Goal: Task Accomplishment & Management: Use online tool/utility

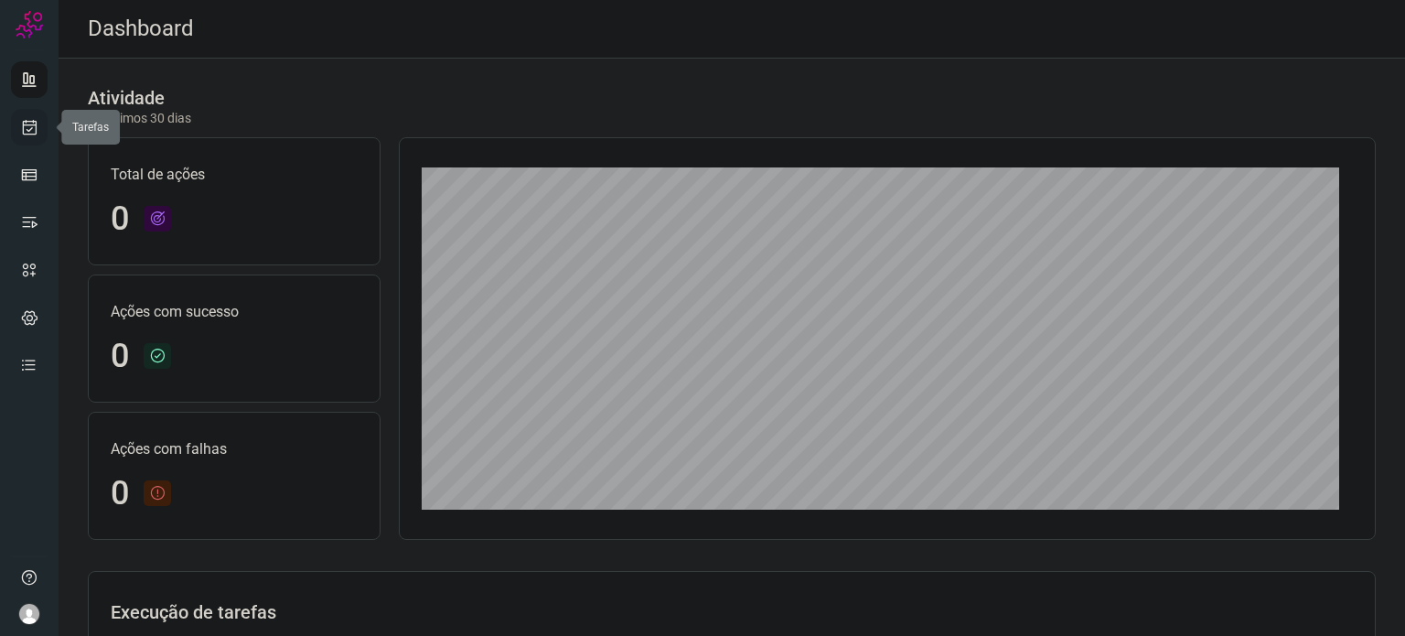
click at [25, 128] on icon at bounding box center [29, 127] width 19 height 18
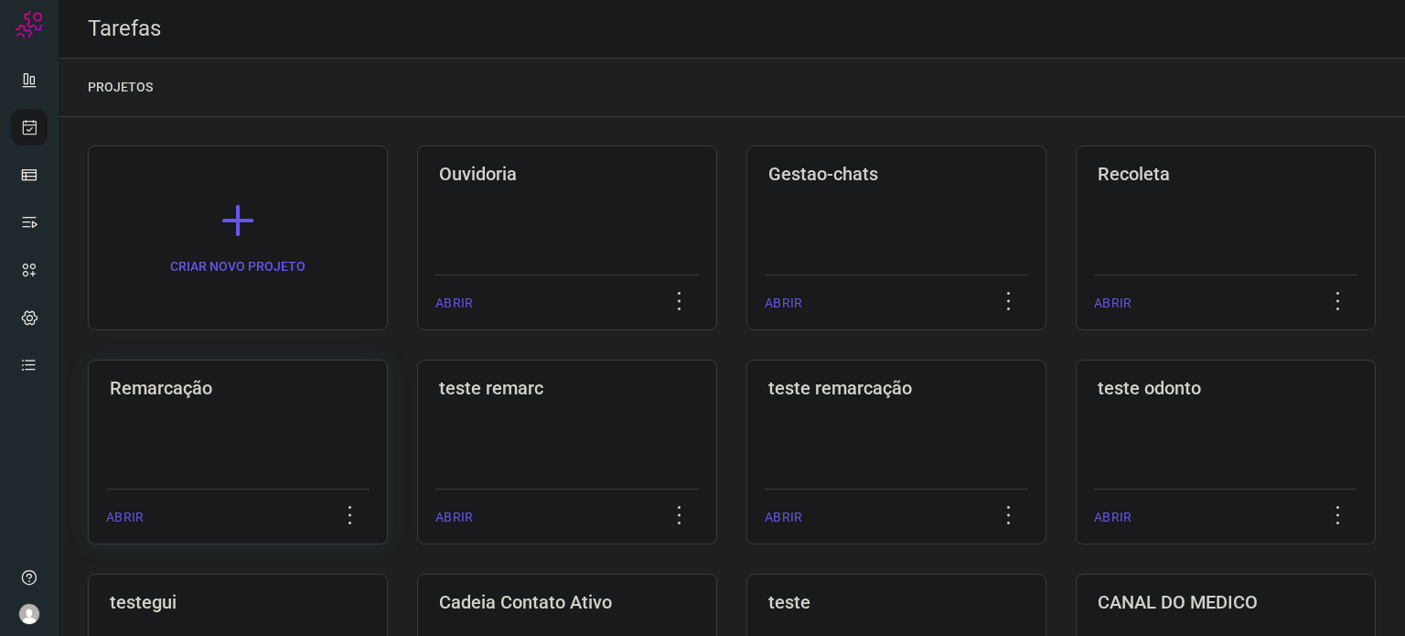
click at [292, 404] on div "Remarcação ABRIR" at bounding box center [238, 452] width 300 height 185
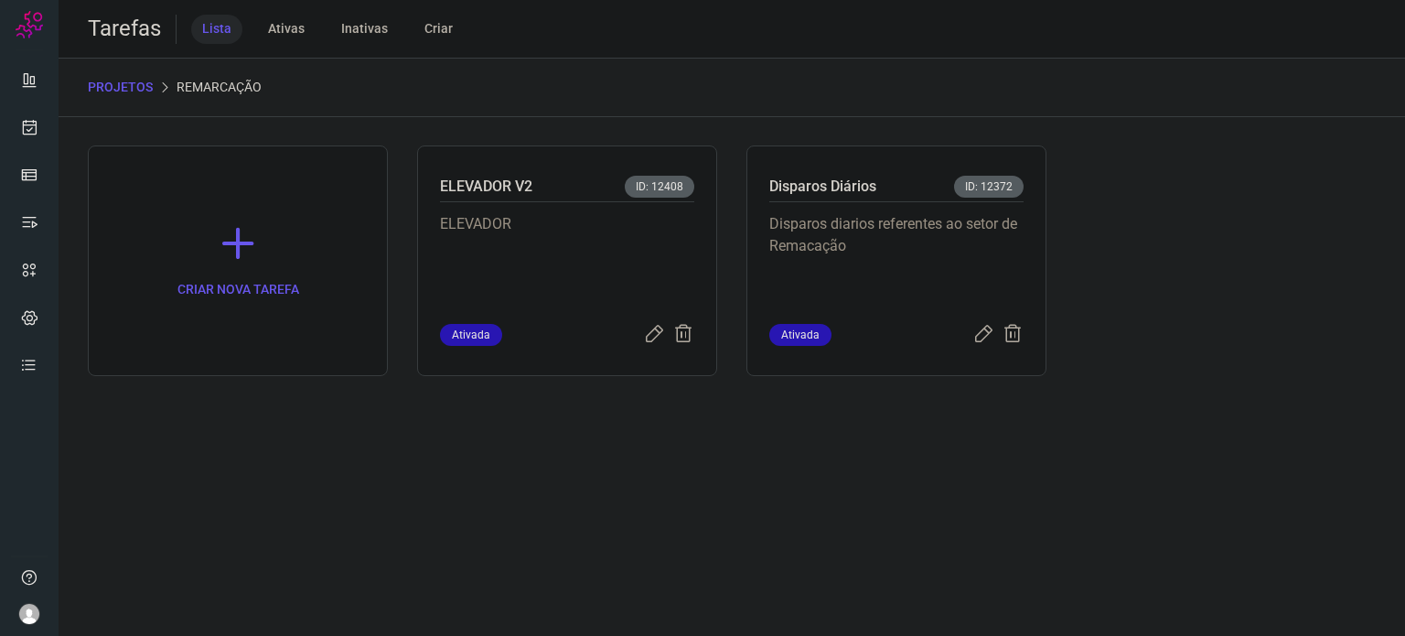
click at [823, 236] on p "Disparos diarios referentes ao setor de Remacação" at bounding box center [896, 258] width 254 height 91
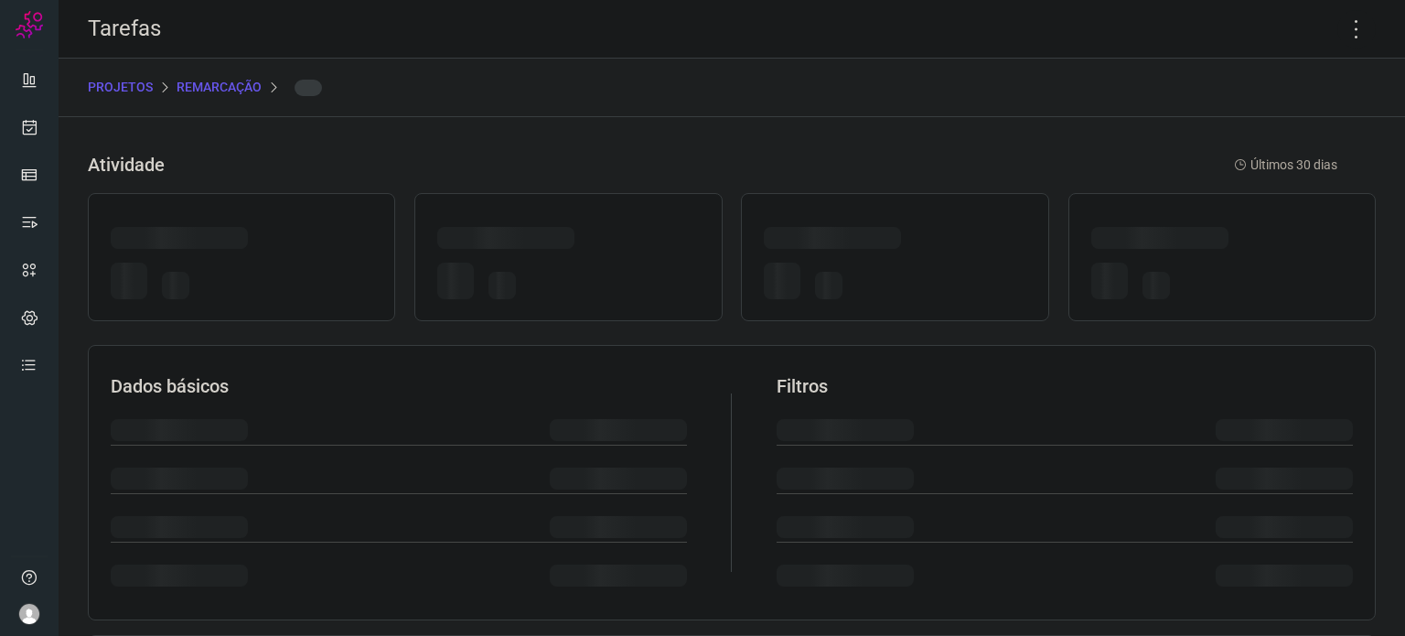
click at [823, 236] on div at bounding box center [832, 238] width 137 height 22
click at [1346, 28] on icon at bounding box center [1356, 29] width 38 height 38
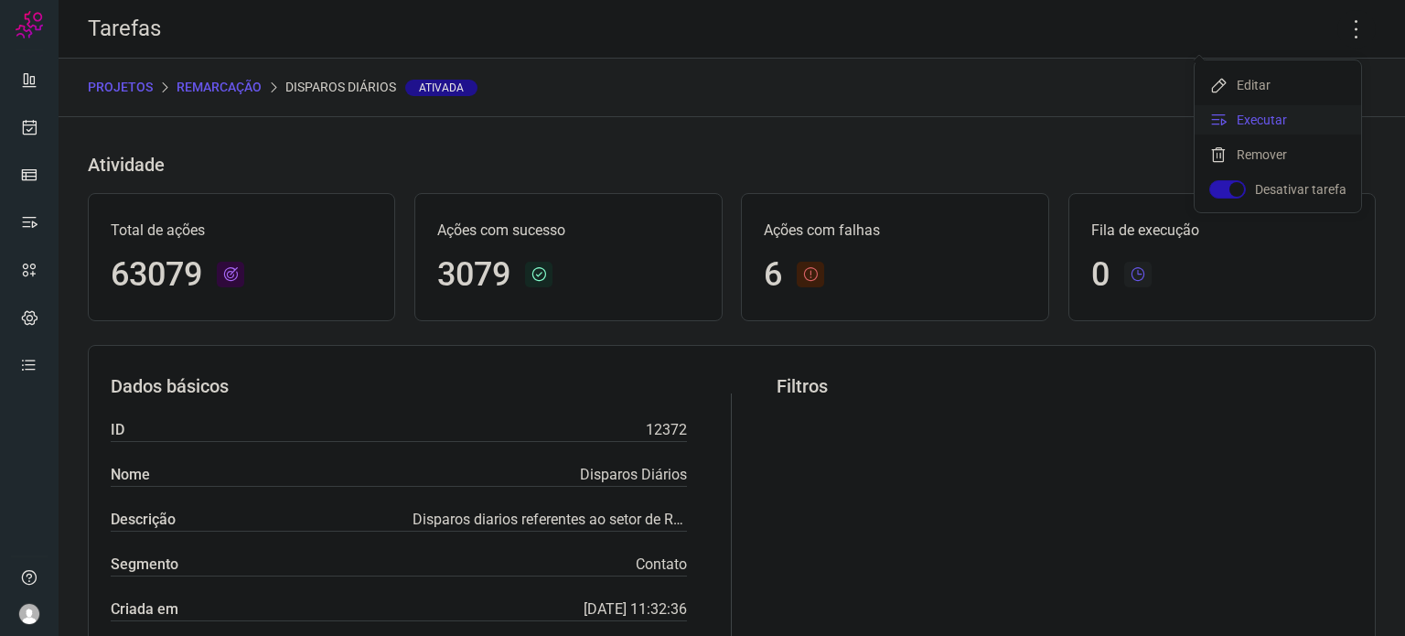
click at [1290, 117] on li "Executar" at bounding box center [1278, 119] width 166 height 29
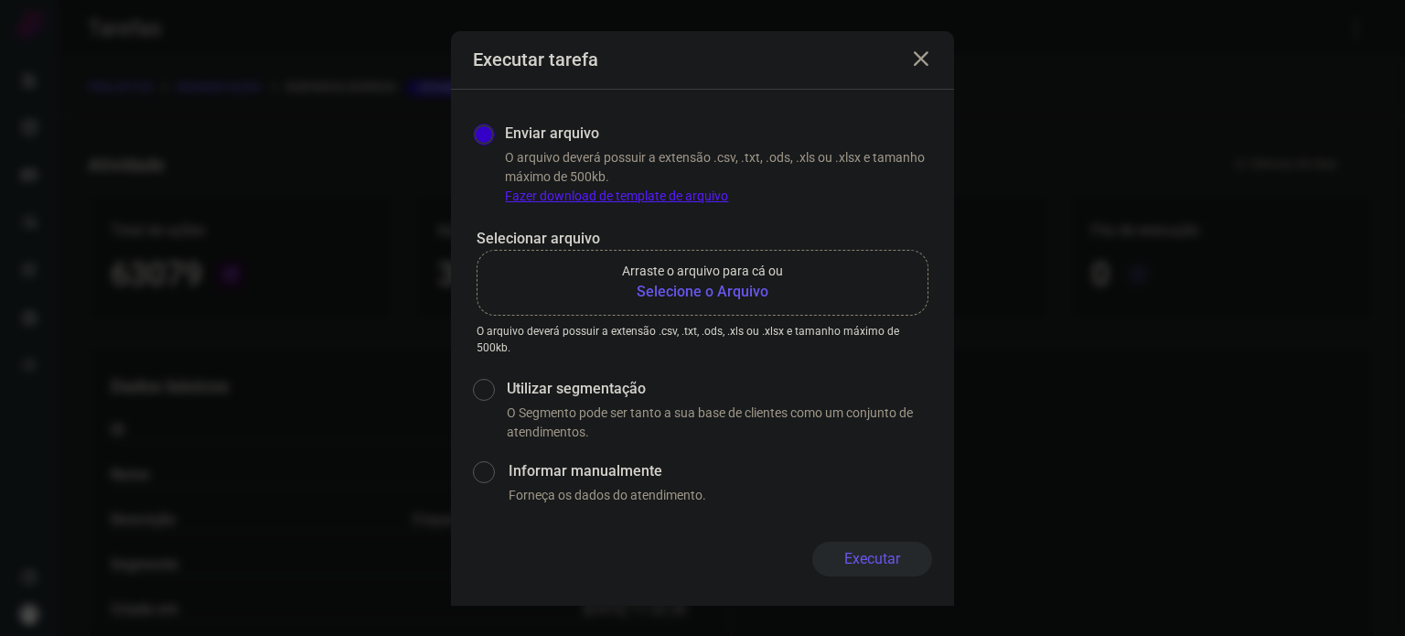
click at [651, 287] on b "Selecione o Arquivo" at bounding box center [702, 292] width 161 height 22
click at [0, 0] on input "Arraste o arquivo para cá ou Selecione o Arquivo" at bounding box center [0, 0] width 0 height 0
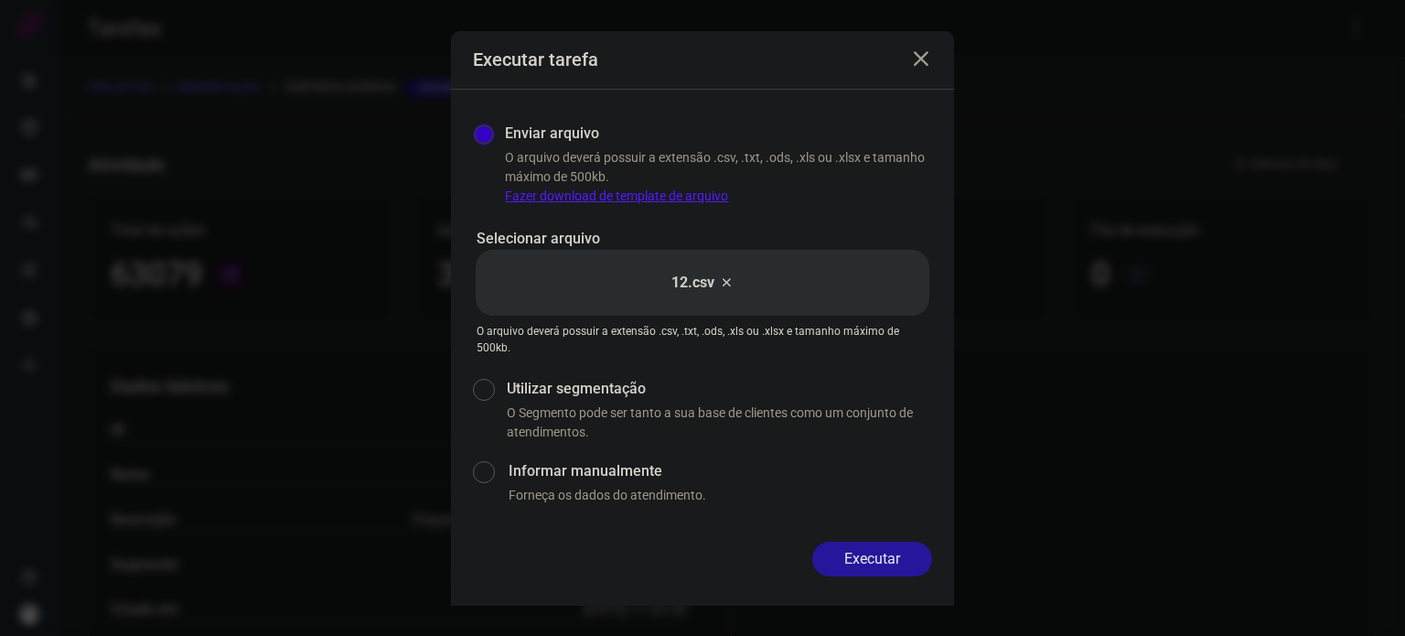
click at [878, 558] on button "Executar" at bounding box center [872, 559] width 120 height 35
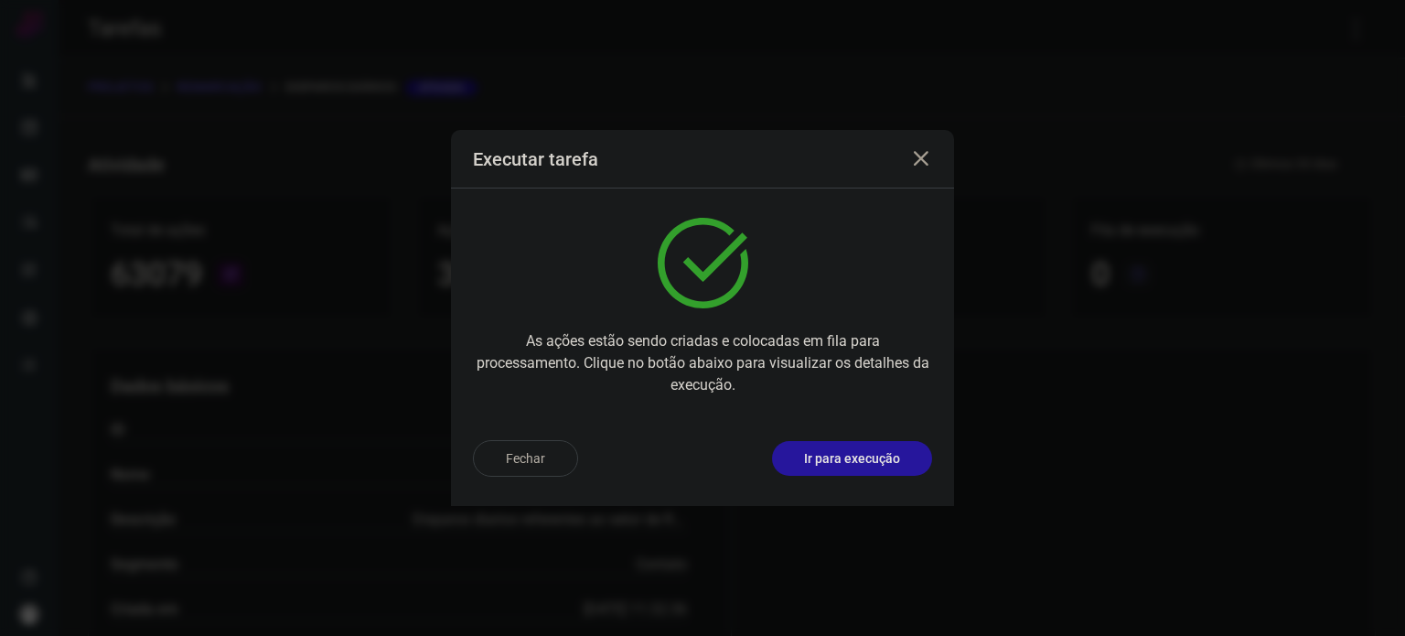
click at [860, 456] on p "Ir para execução" at bounding box center [852, 458] width 96 height 19
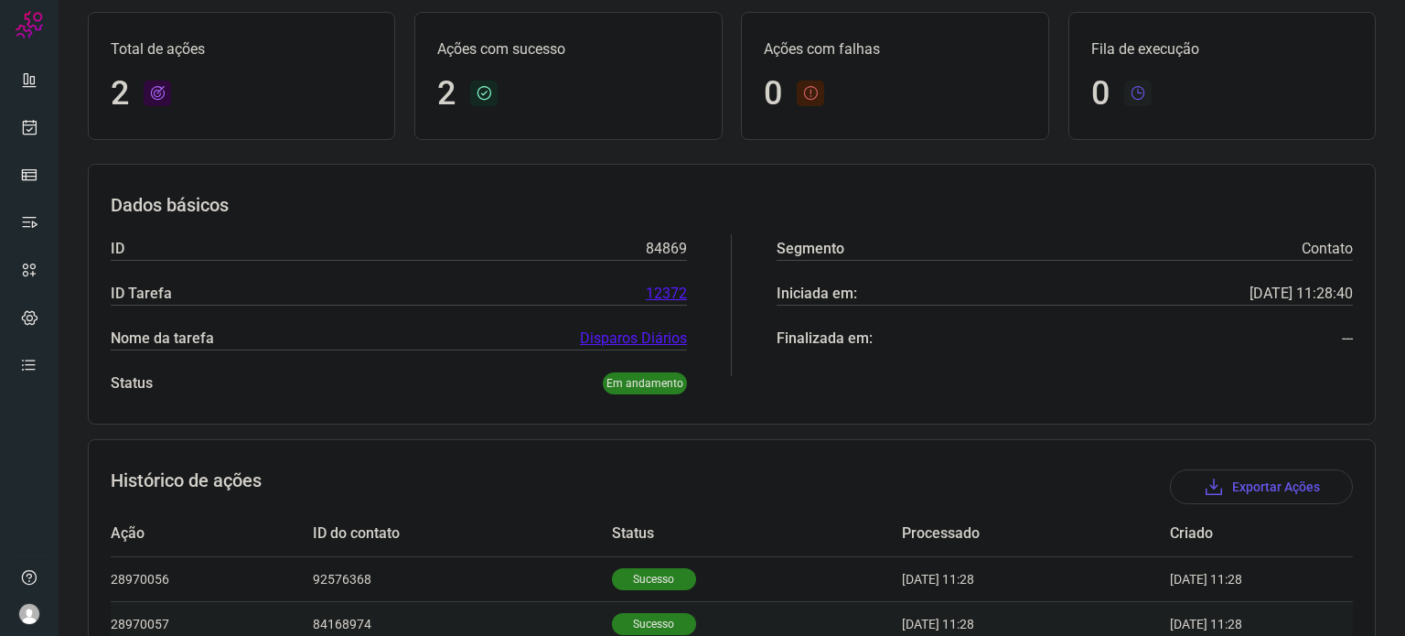
scroll to position [207, 0]
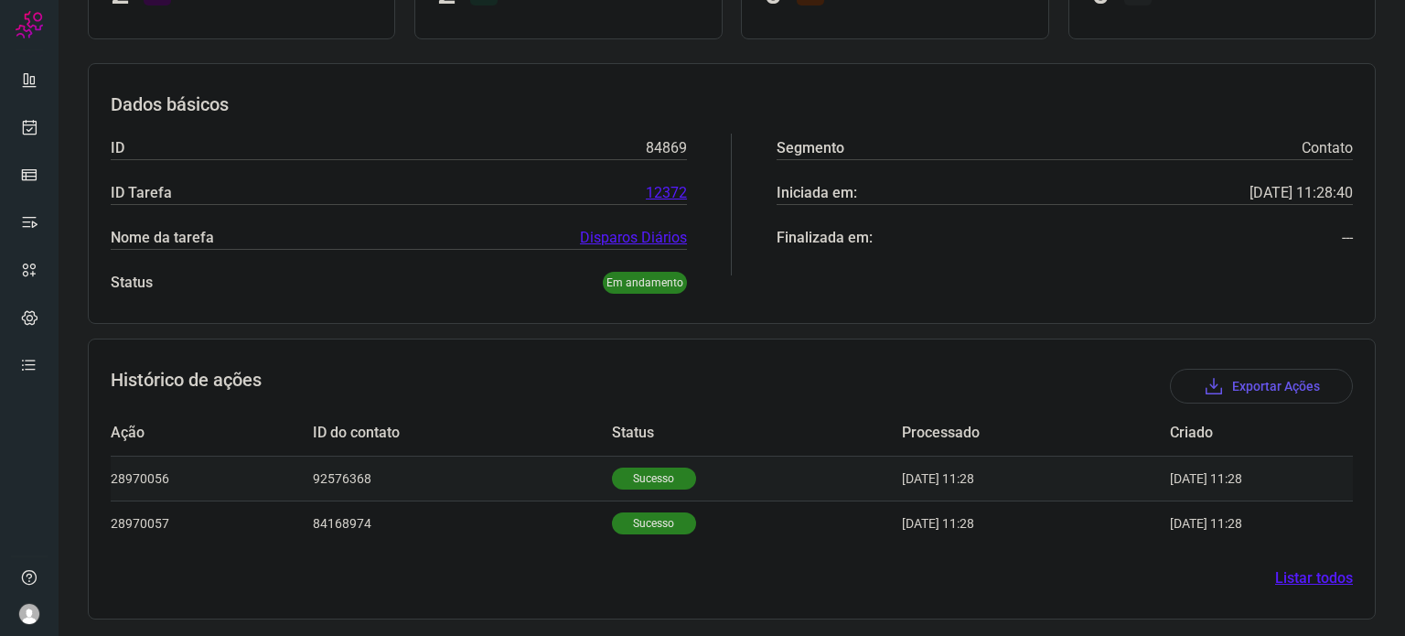
click at [667, 479] on p "Sucesso" at bounding box center [654, 478] width 84 height 22
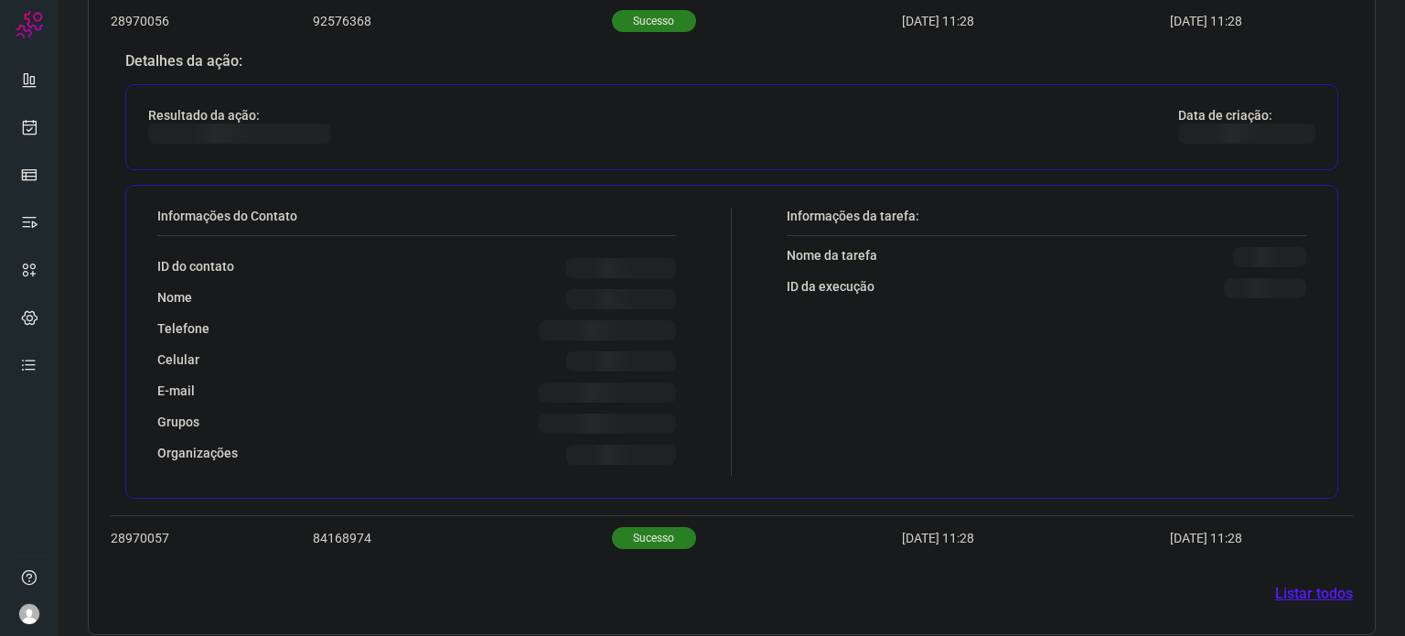
scroll to position [650, 0]
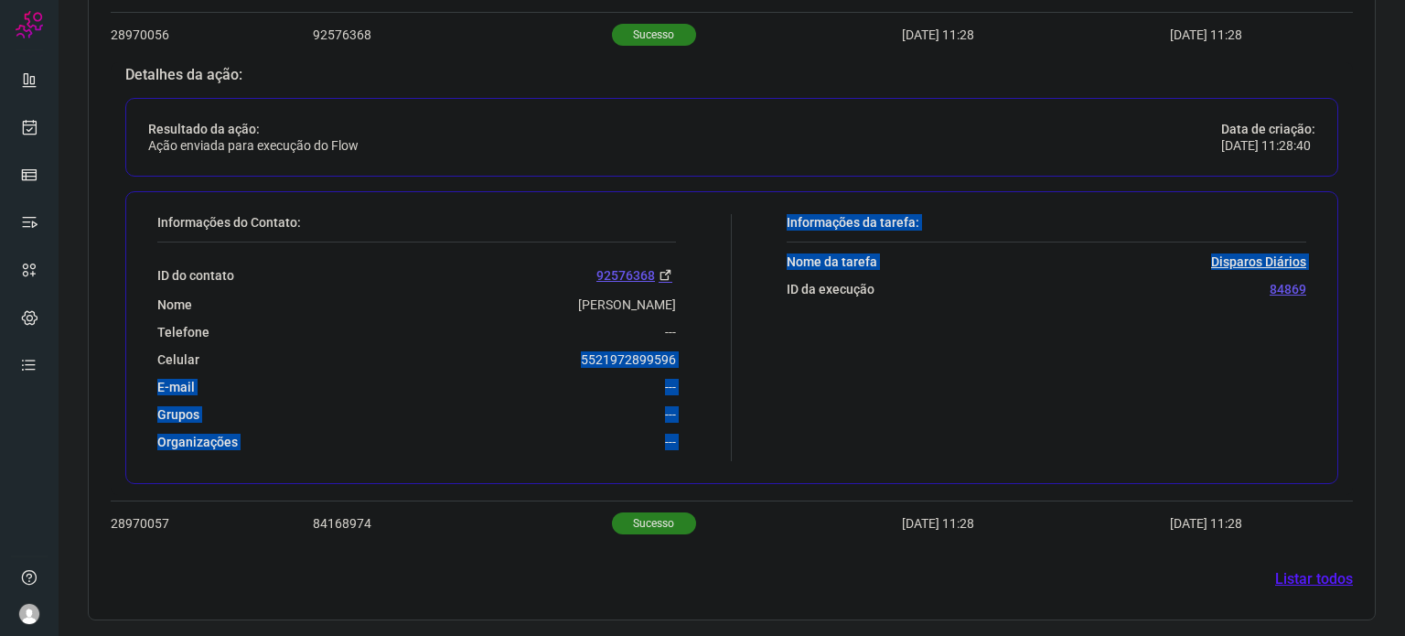
drag, startPoint x: 571, startPoint y: 360, endPoint x: 741, endPoint y: 365, distance: 170.2
click at [741, 365] on div "Informações do Contato: ID do contato 92576368 Nome Rachel Lisboa Vidigal Telef…" at bounding box center [731, 337] width 1213 height 293
click at [517, 383] on div "E-mail ---" at bounding box center [416, 387] width 519 height 16
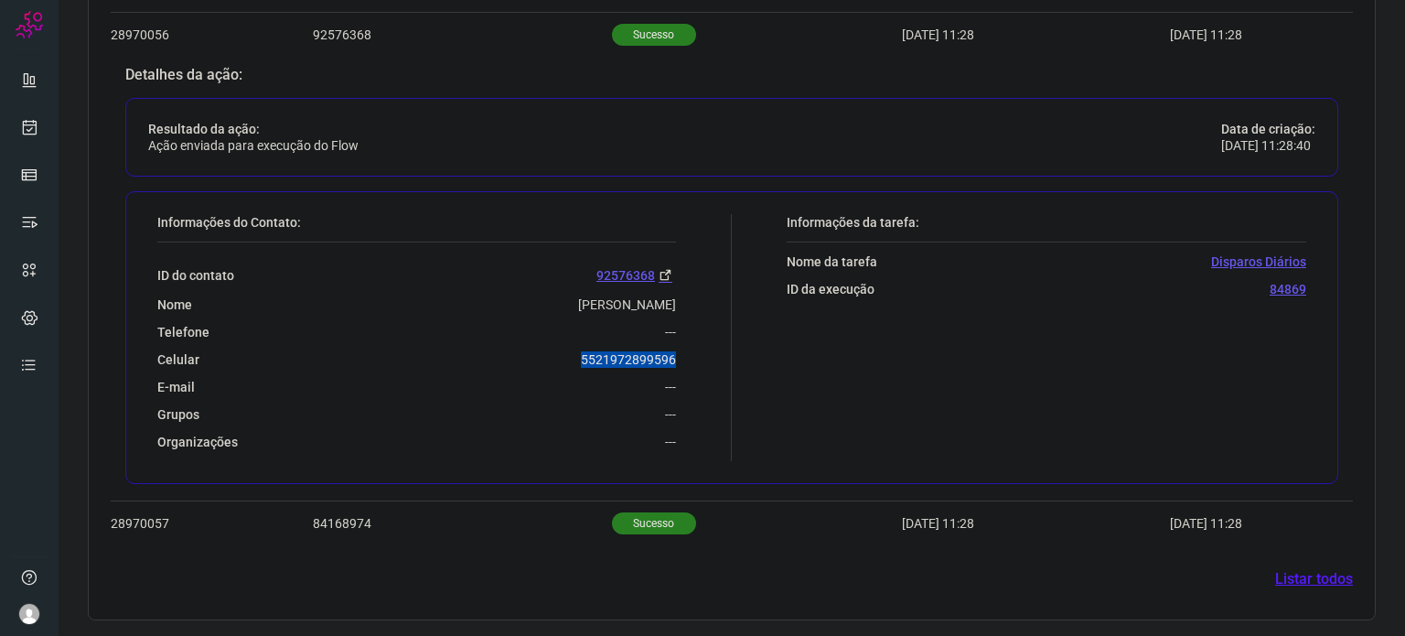
drag, startPoint x: 565, startPoint y: 358, endPoint x: 672, endPoint y: 347, distance: 107.6
click at [672, 347] on div "Informações do Contato: ID do contato 92576368 Nome Rachel Lisboa Vidigal Telef…" at bounding box center [440, 337] width 584 height 247
copy p "5521972899596"
click at [32, 142] on link at bounding box center [29, 127] width 37 height 37
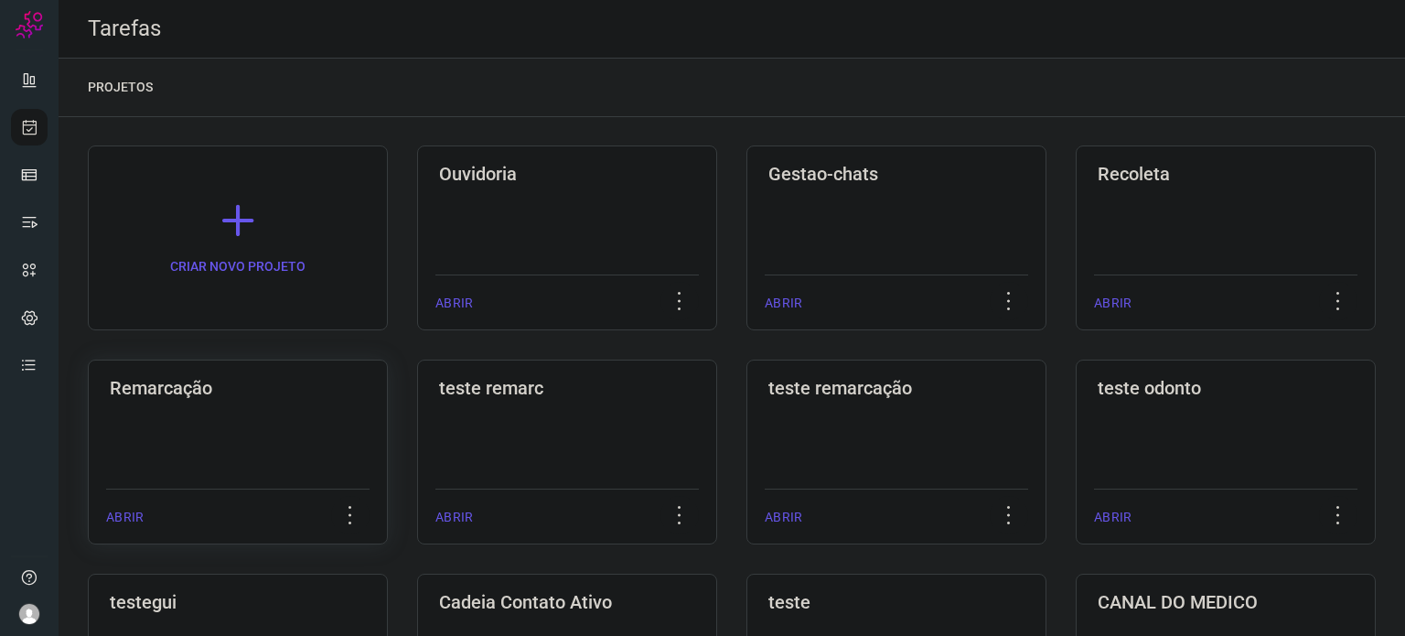
click at [219, 391] on h3 "Remarcação" at bounding box center [238, 388] width 256 height 22
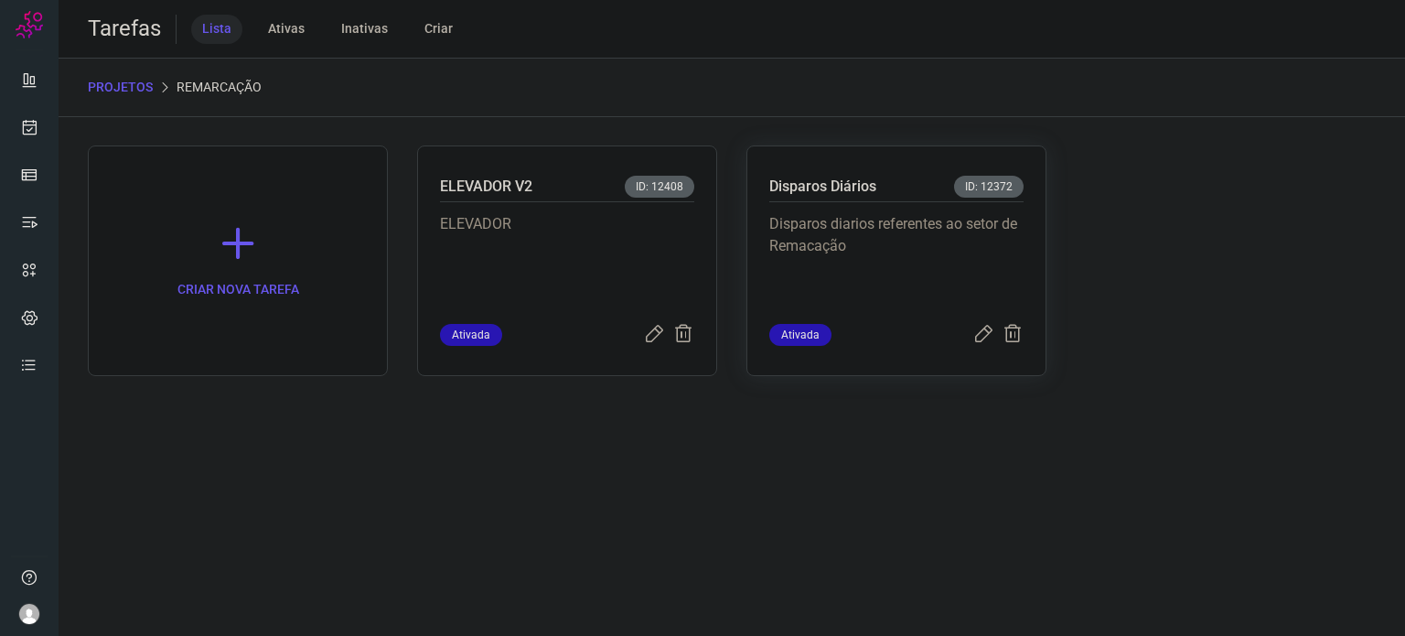
click at [908, 276] on p "Disparos diarios referentes ao setor de Remacação" at bounding box center [896, 258] width 254 height 91
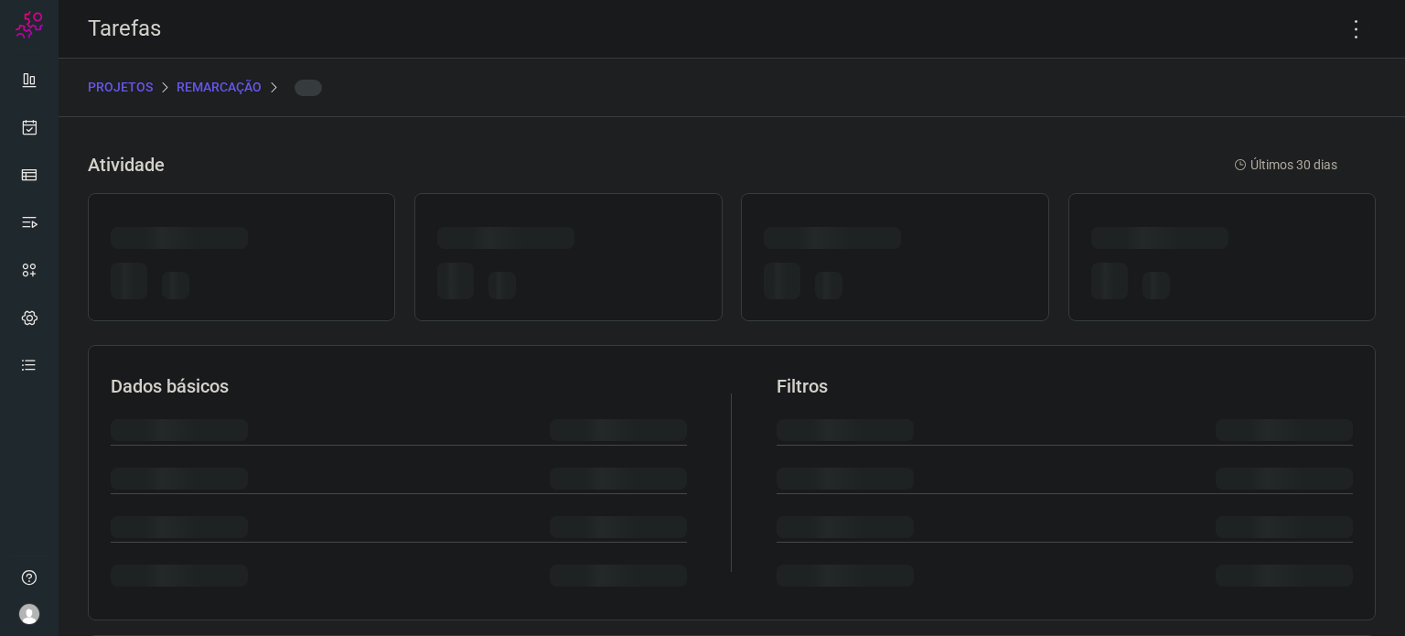
click at [908, 276] on div at bounding box center [895, 284] width 262 height 43
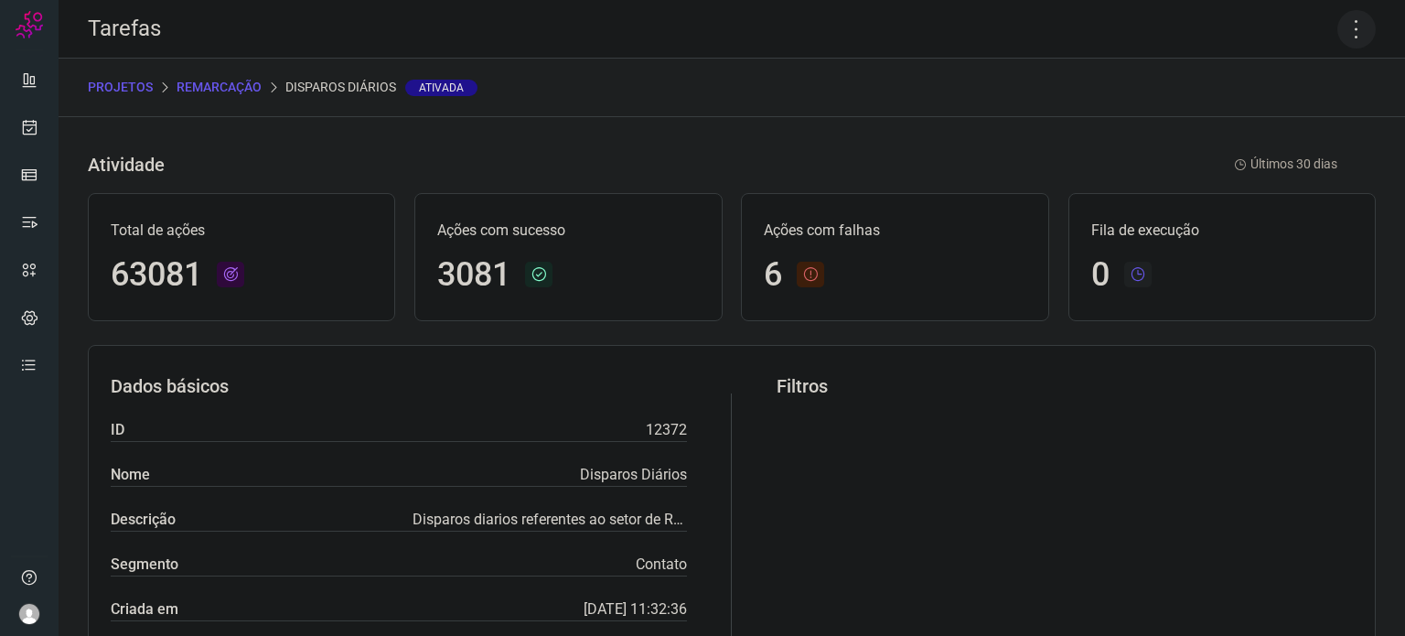
click at [1341, 32] on icon at bounding box center [1356, 29] width 38 height 38
click at [1276, 119] on li "Executar" at bounding box center [1278, 119] width 166 height 29
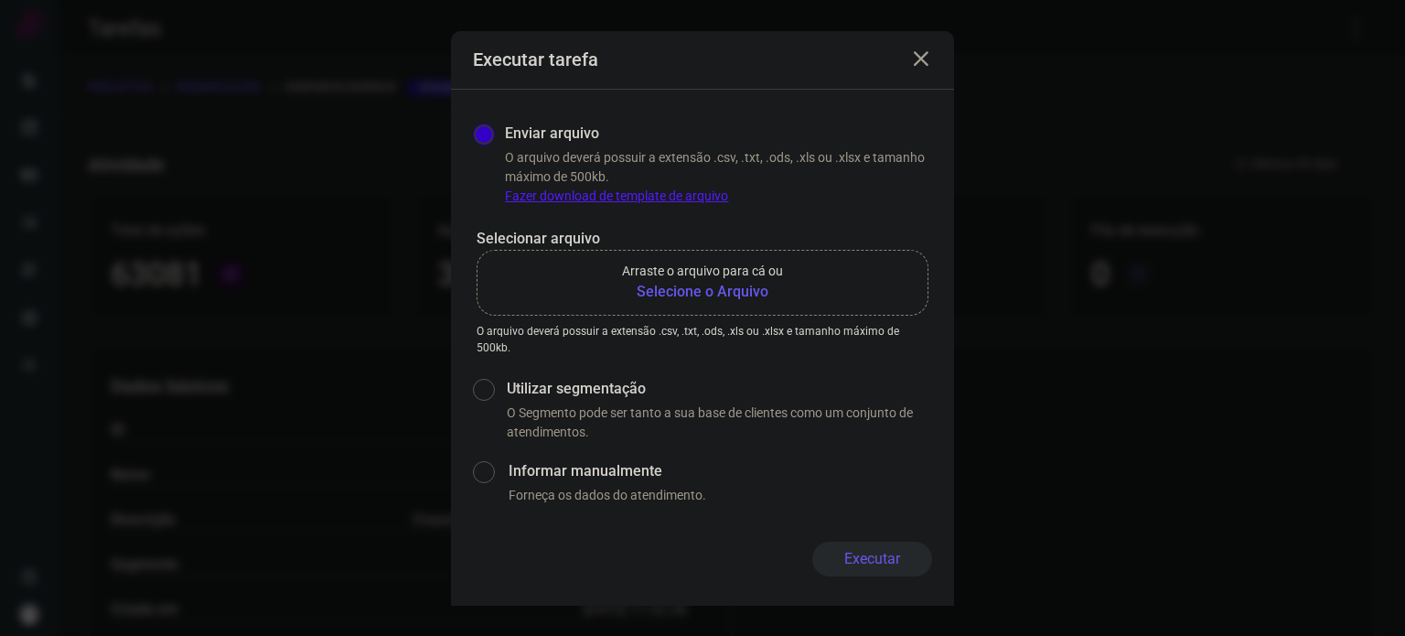
click at [711, 278] on p "Arraste o arquivo para cá ou" at bounding box center [702, 271] width 161 height 19
click at [0, 0] on input "Arraste o arquivo para cá ou Selecione o Arquivo" at bounding box center [0, 0] width 0 height 0
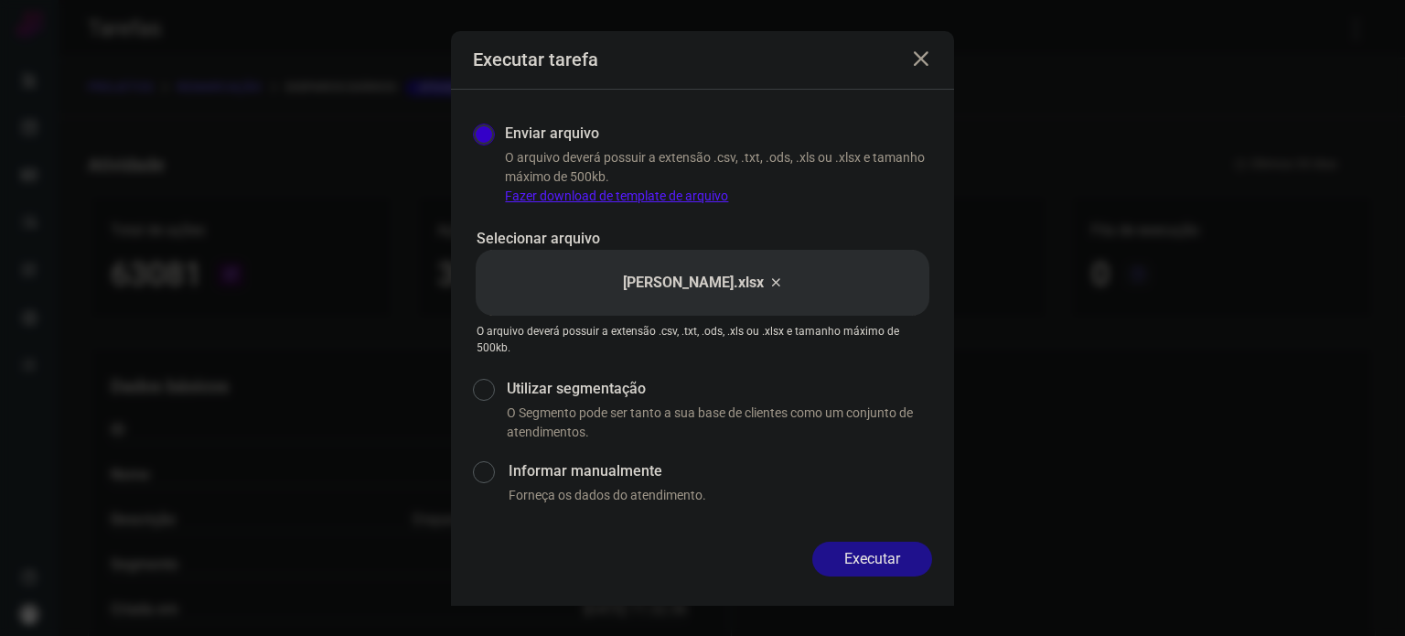
click at [856, 559] on button "Executar" at bounding box center [872, 559] width 120 height 35
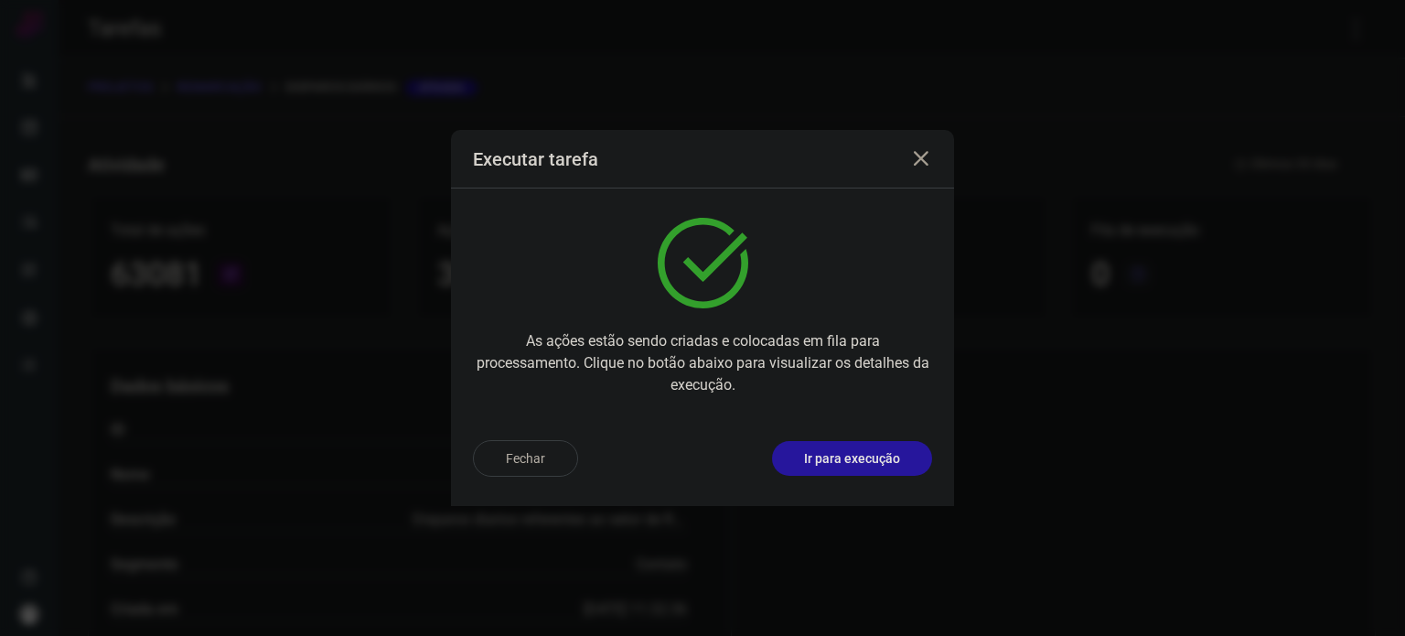
click at [882, 456] on p "Ir para execução" at bounding box center [852, 458] width 96 height 19
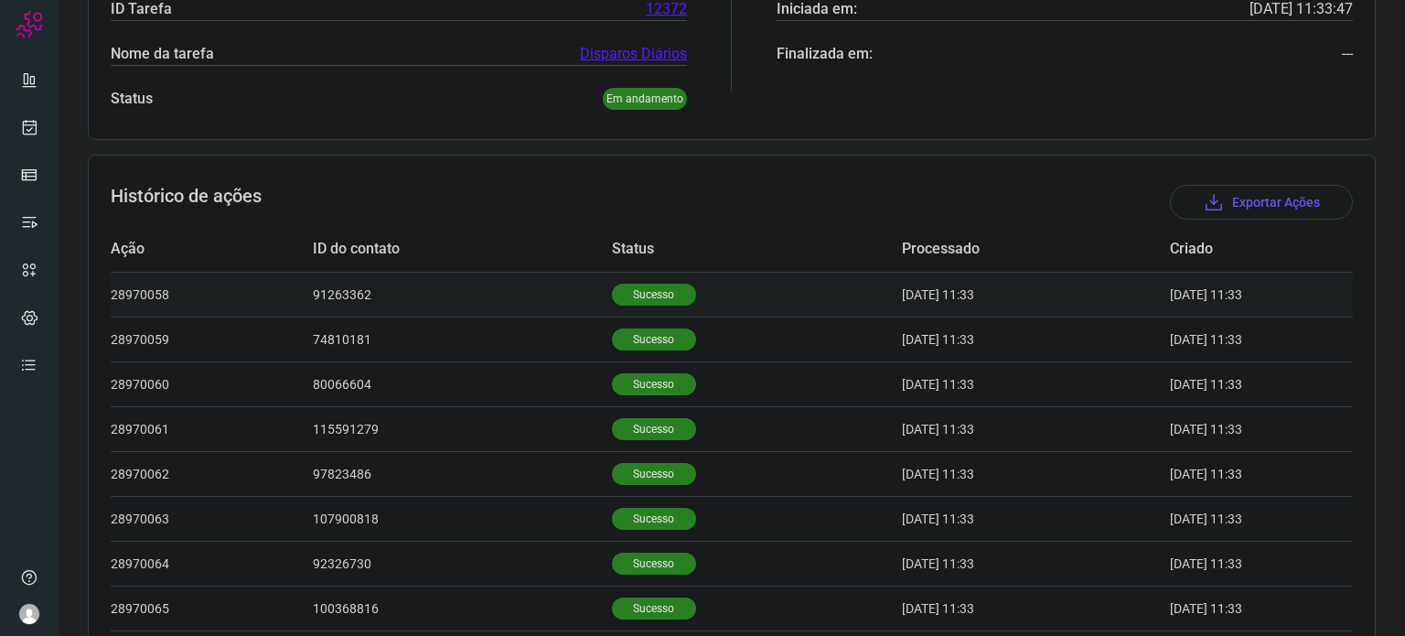
scroll to position [549, 0]
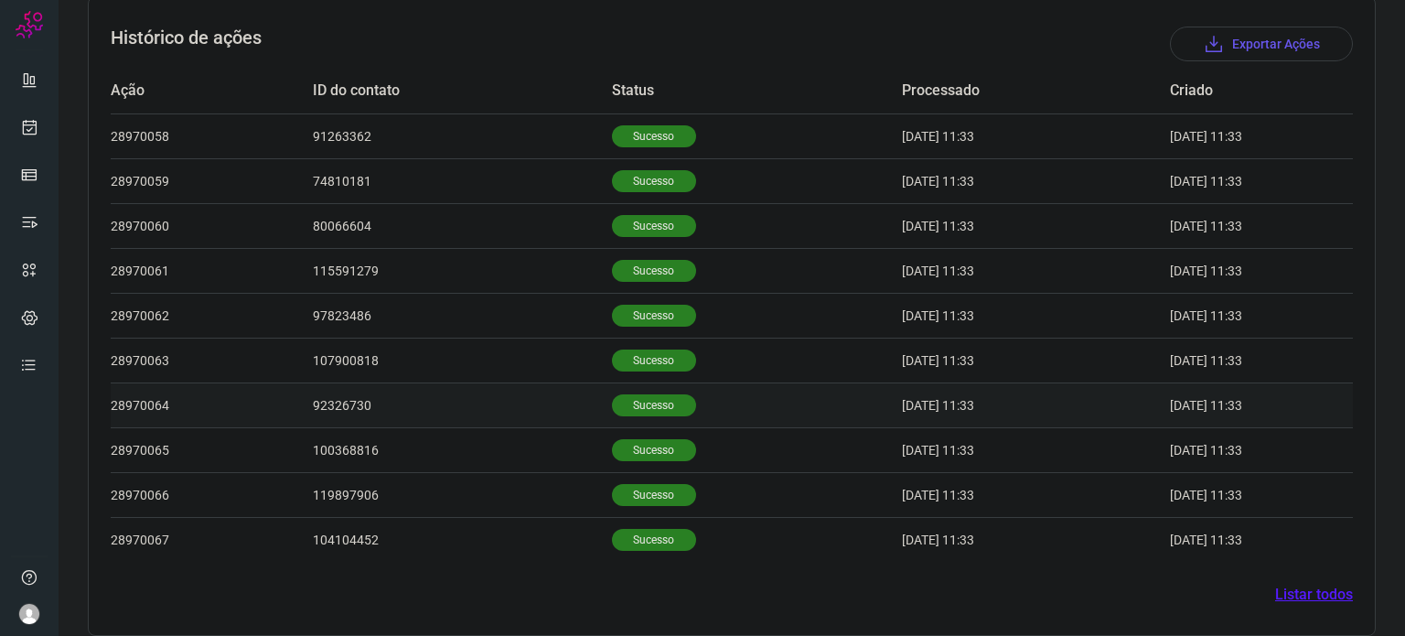
click at [648, 405] on p "Sucesso" at bounding box center [654, 405] width 84 height 22
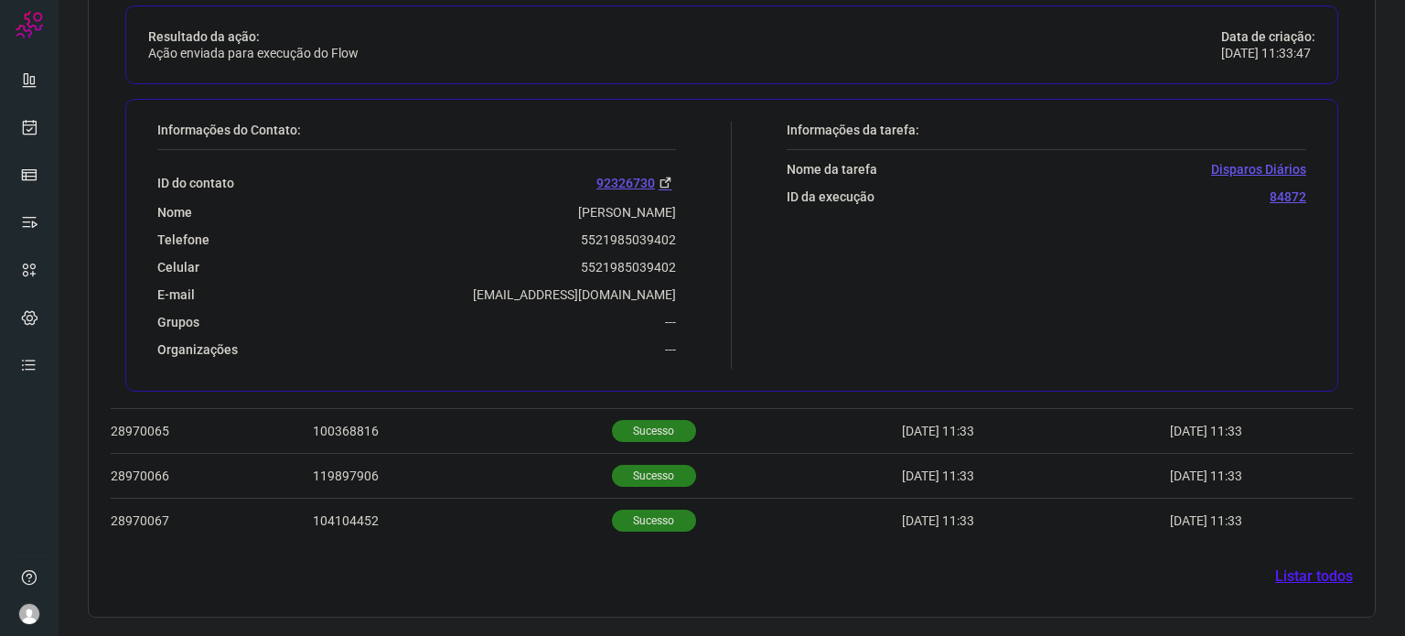
scroll to position [1009, 0]
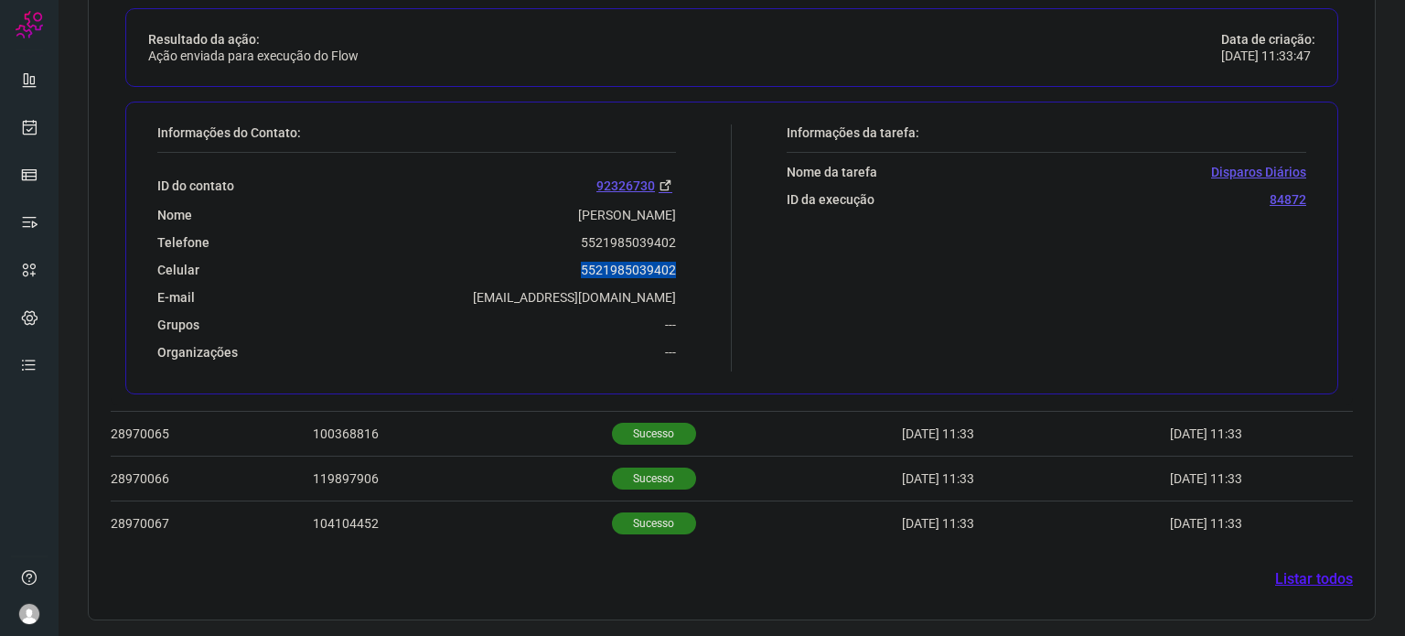
drag, startPoint x: 594, startPoint y: 274, endPoint x: 675, endPoint y: 263, distance: 82.2
click at [675, 263] on div "Informações do Contato: ID do contato 92326730 Nome Tereza Maria de Oliveira Te…" at bounding box center [440, 247] width 584 height 247
copy p "5521985039402"
click at [25, 128] on icon at bounding box center [29, 127] width 19 height 18
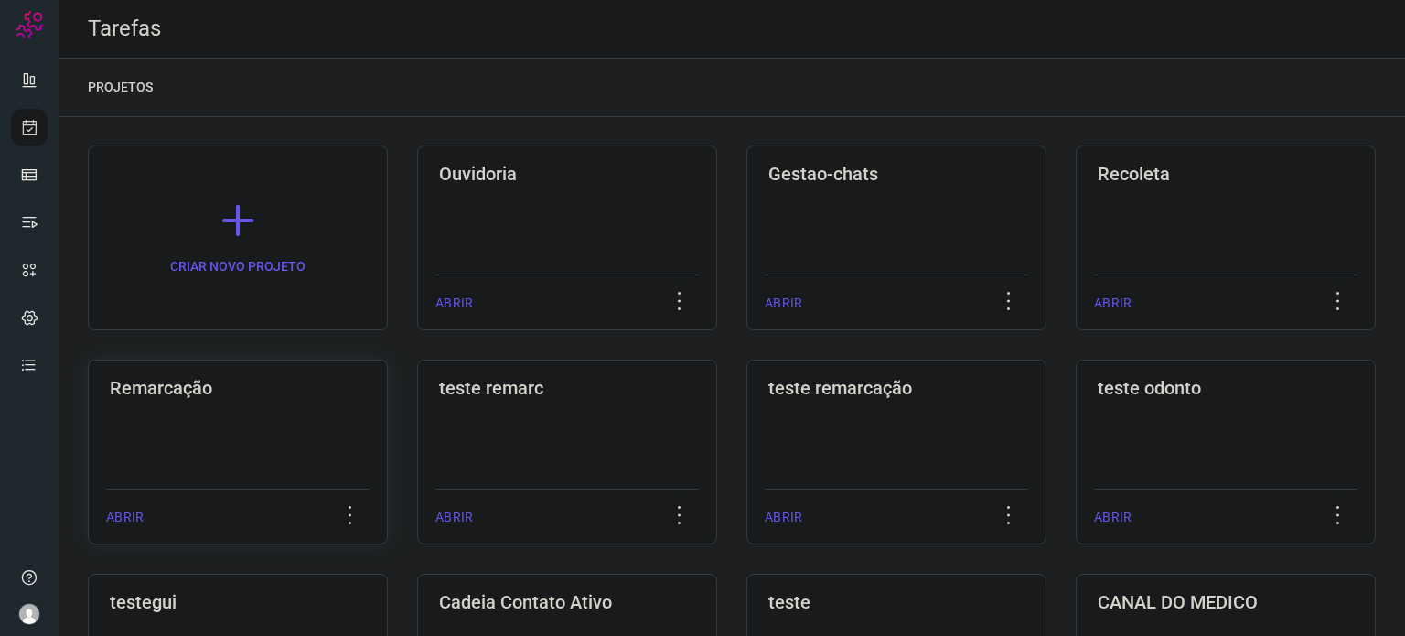
click at [325, 456] on div "Remarcação ABRIR" at bounding box center [238, 452] width 300 height 185
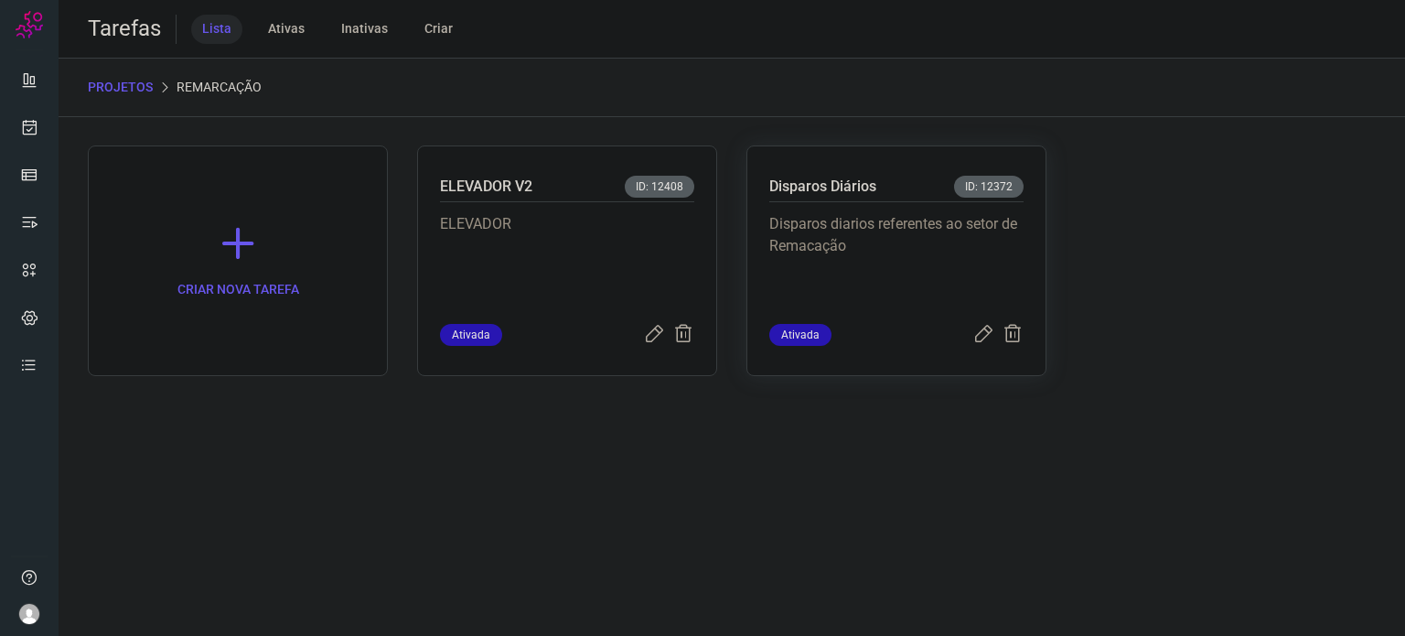
click at [853, 260] on p "Disparos diarios referentes ao setor de Remacação" at bounding box center [896, 258] width 254 height 91
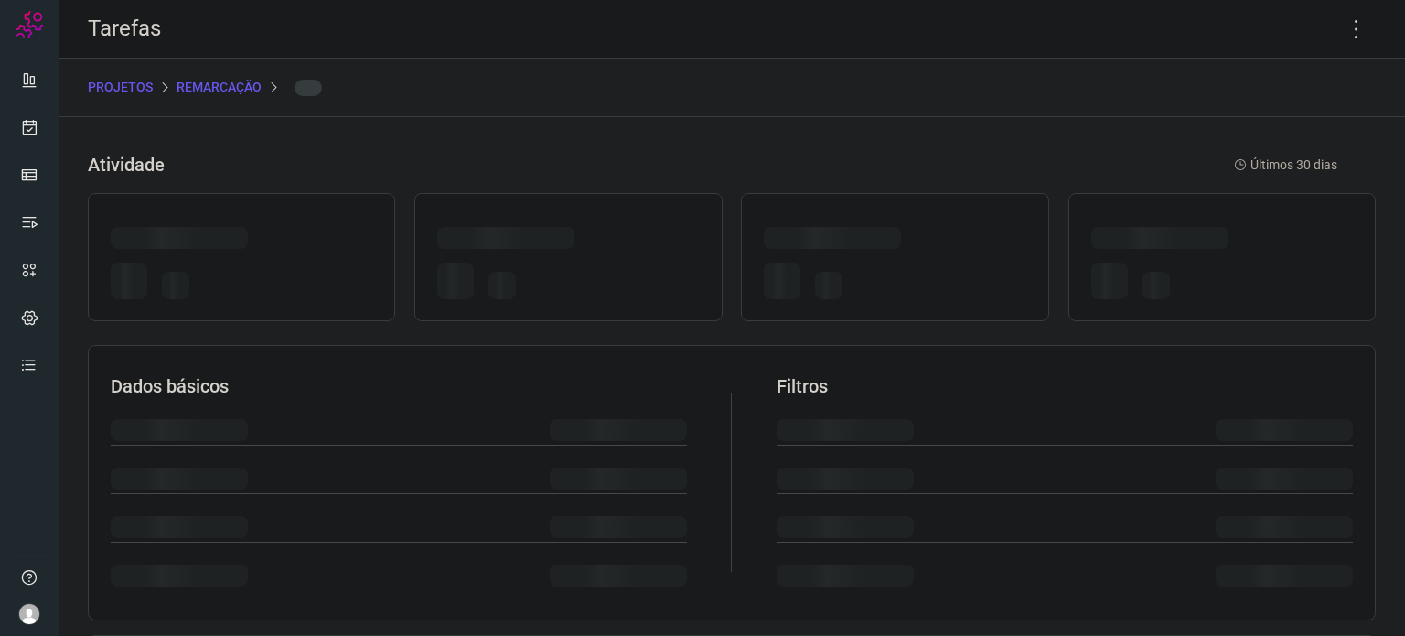
click at [853, 260] on div at bounding box center [895, 280] width 262 height 50
click at [1350, 32] on icon at bounding box center [1356, 29] width 38 height 38
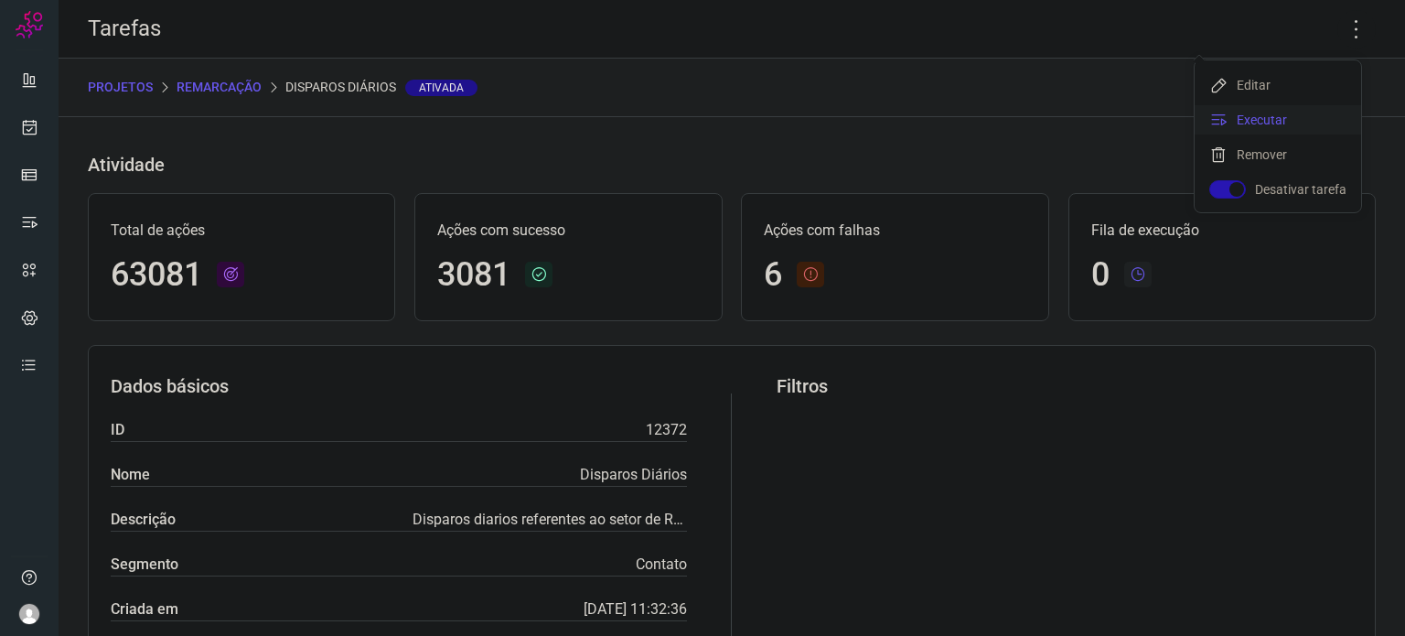
click at [1283, 121] on li "Executar" at bounding box center [1278, 119] width 166 height 29
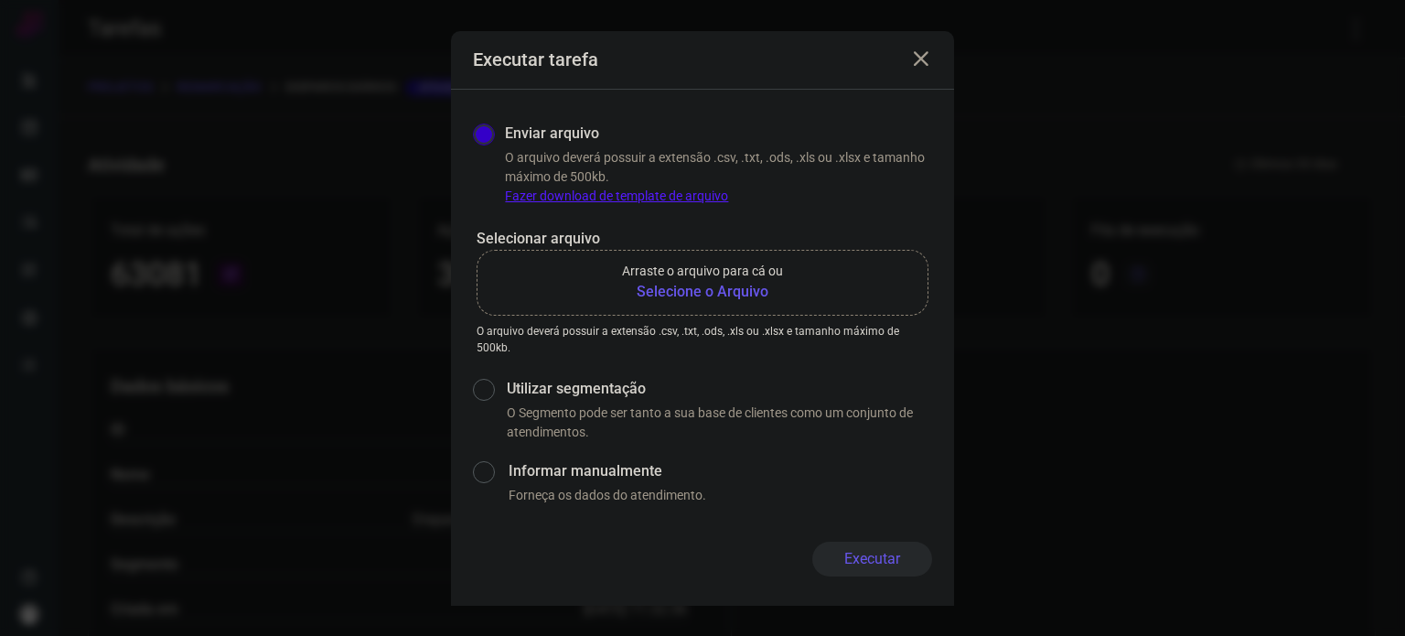
click at [702, 292] on b "Selecione o Arquivo" at bounding box center [702, 292] width 161 height 22
click at [0, 0] on input "Arraste o arquivo para cá ou Selecione o Arquivo" at bounding box center [0, 0] width 0 height 0
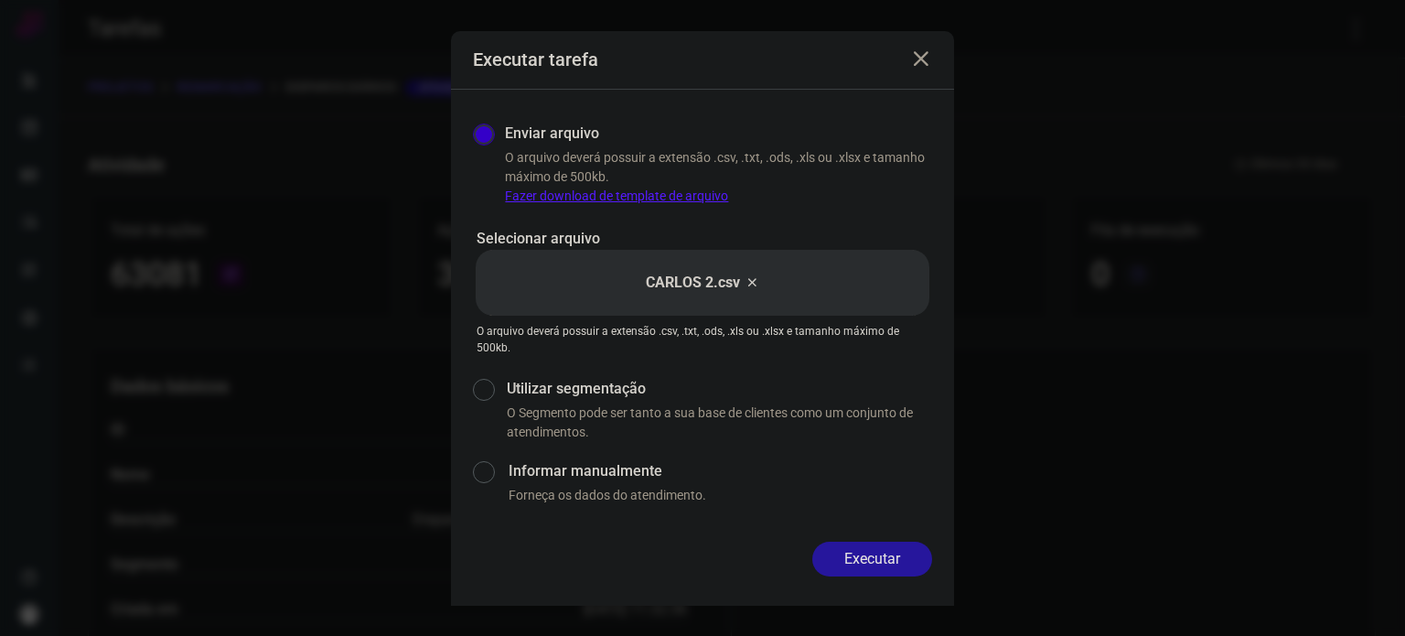
click at [875, 553] on button "Executar" at bounding box center [872, 559] width 120 height 35
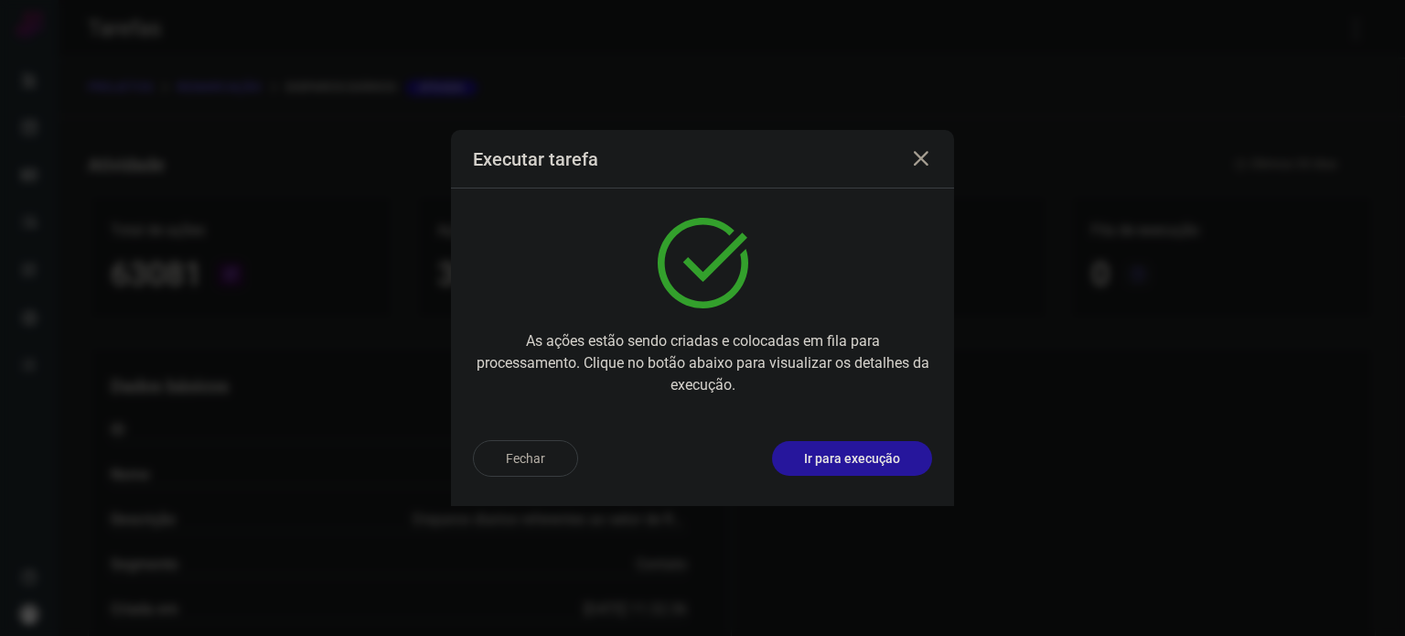
click at [893, 464] on p "Ir para execução" at bounding box center [852, 458] width 96 height 19
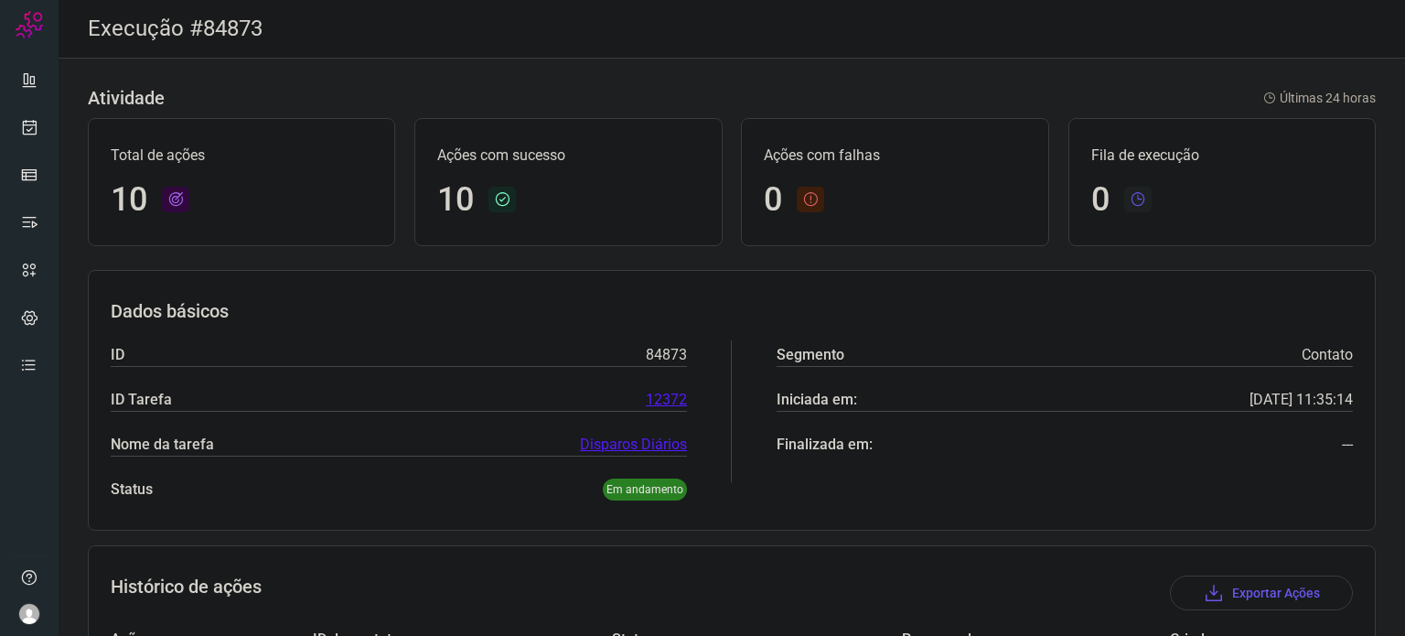
scroll to position [565, 0]
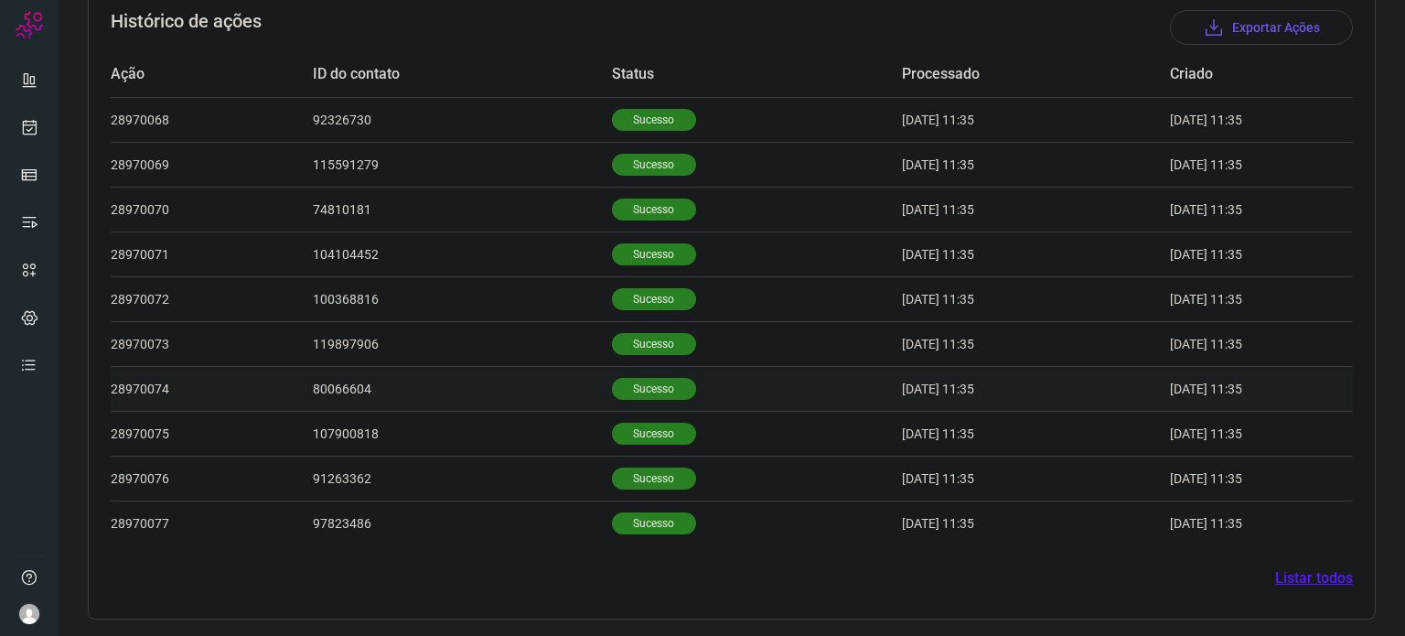
click at [648, 380] on p "Sucesso" at bounding box center [654, 389] width 84 height 22
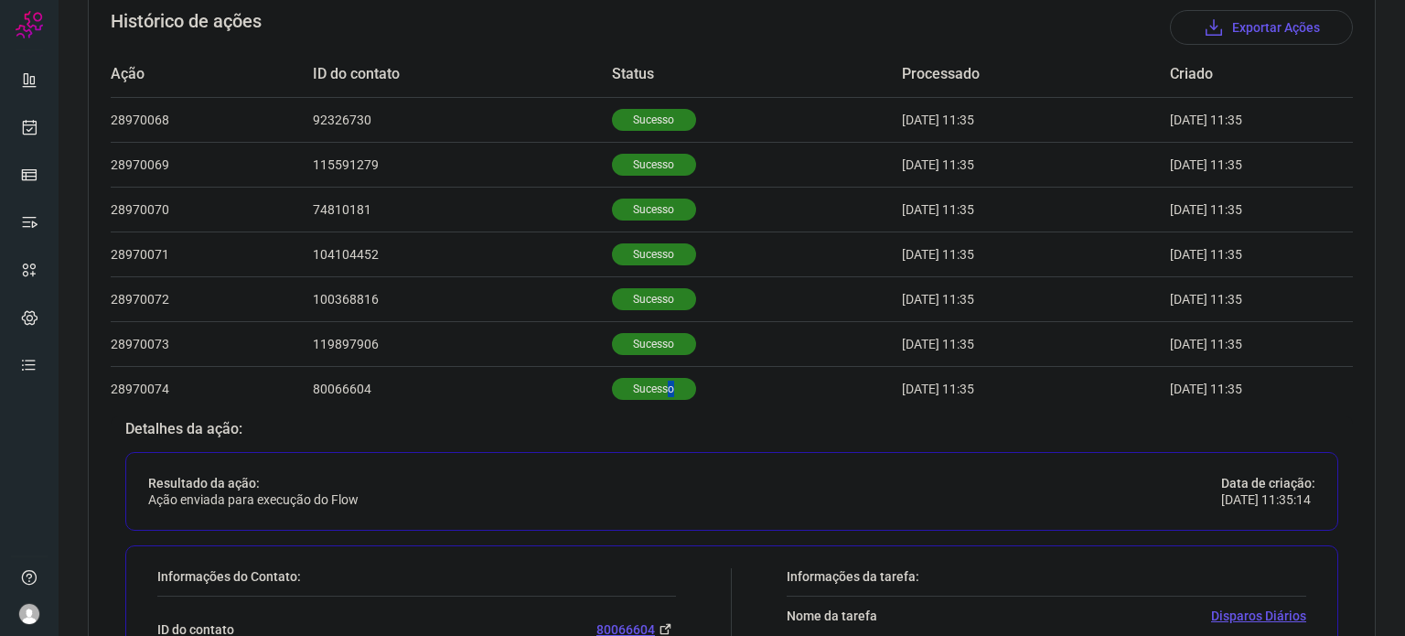
scroll to position [1009, 0]
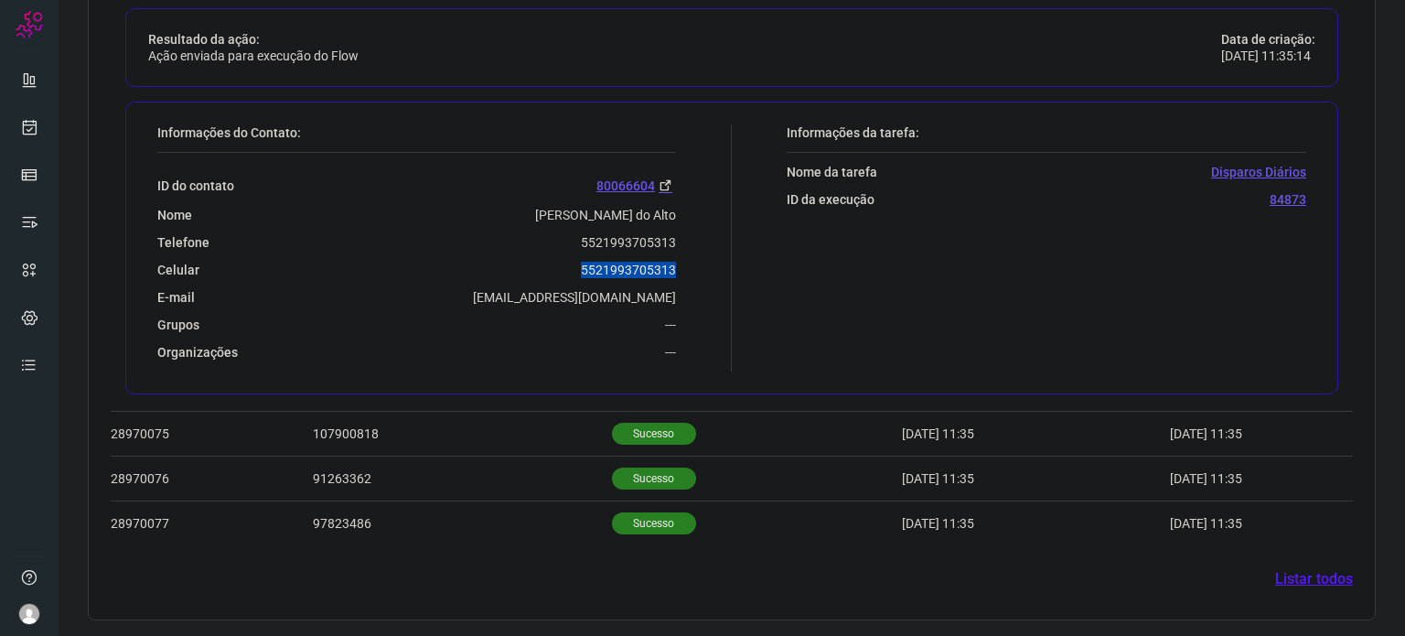
drag, startPoint x: 581, startPoint y: 270, endPoint x: 692, endPoint y: 265, distance: 110.8
click at [692, 265] on div "Informações do Contato: ID do contato 80066604 Nome Camila da Silva Gomes do Al…" at bounding box center [440, 247] width 584 height 247
copy p "5521993705313"
click at [37, 126] on icon at bounding box center [29, 127] width 19 height 18
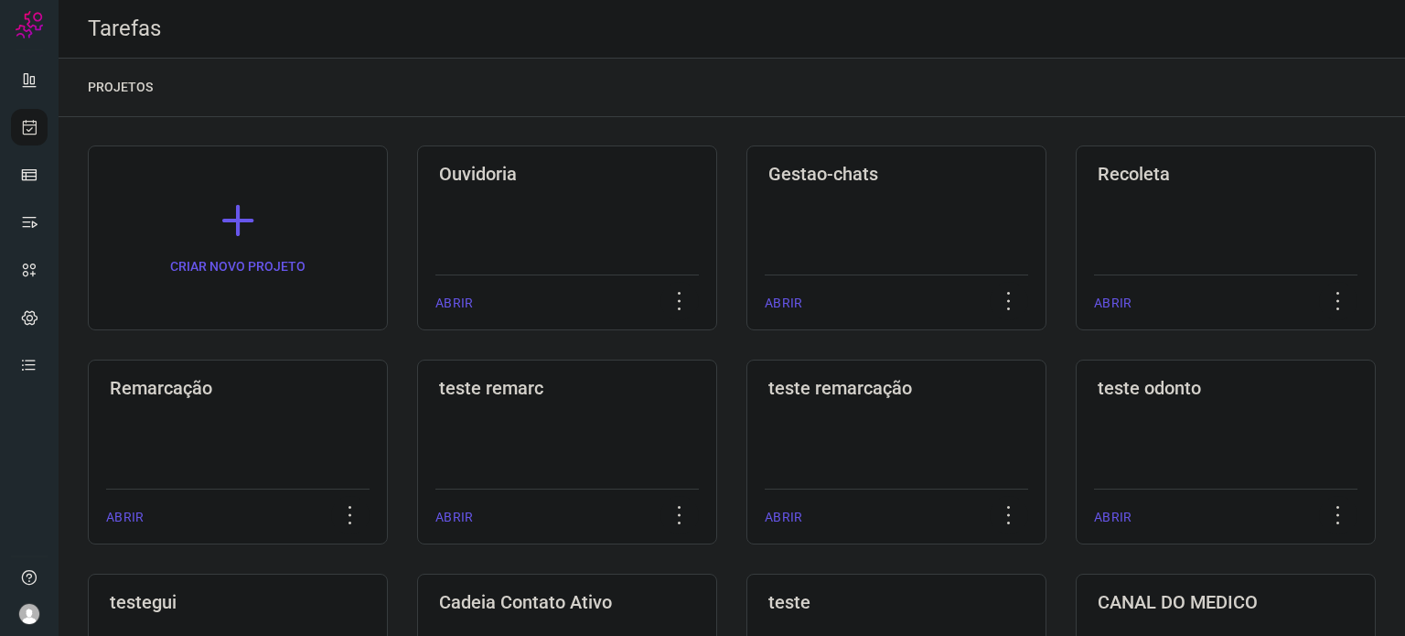
click at [336, 408] on div "Remarcação ABRIR" at bounding box center [238, 452] width 300 height 185
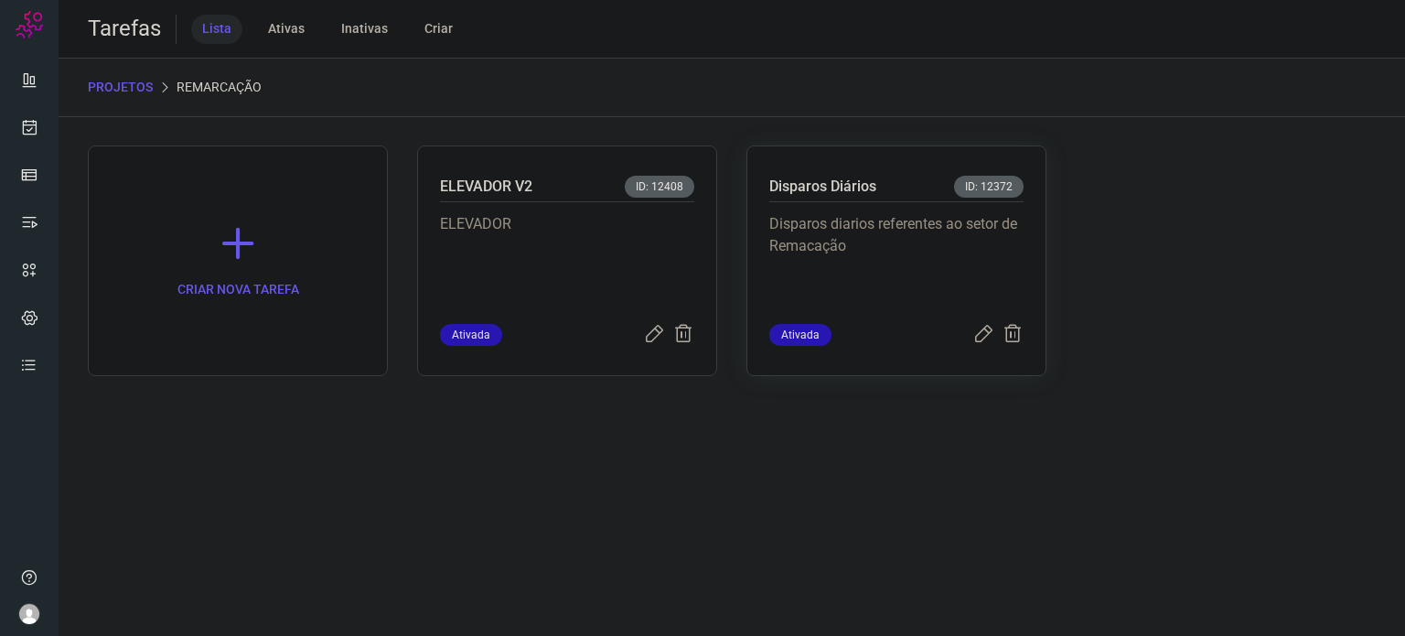
click at [897, 270] on p "Disparos diarios referentes ao setor de Remacação" at bounding box center [896, 258] width 254 height 91
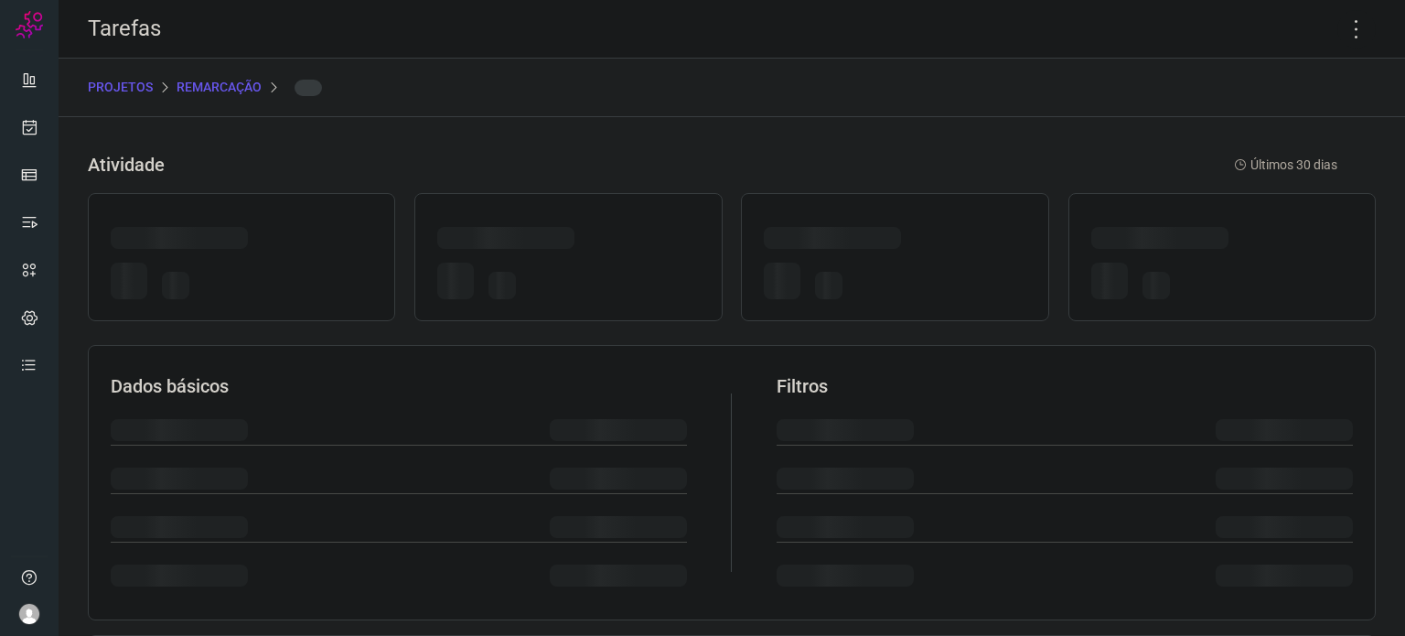
click at [897, 270] on div at bounding box center [895, 284] width 262 height 43
click at [1347, 29] on icon at bounding box center [1356, 29] width 38 height 38
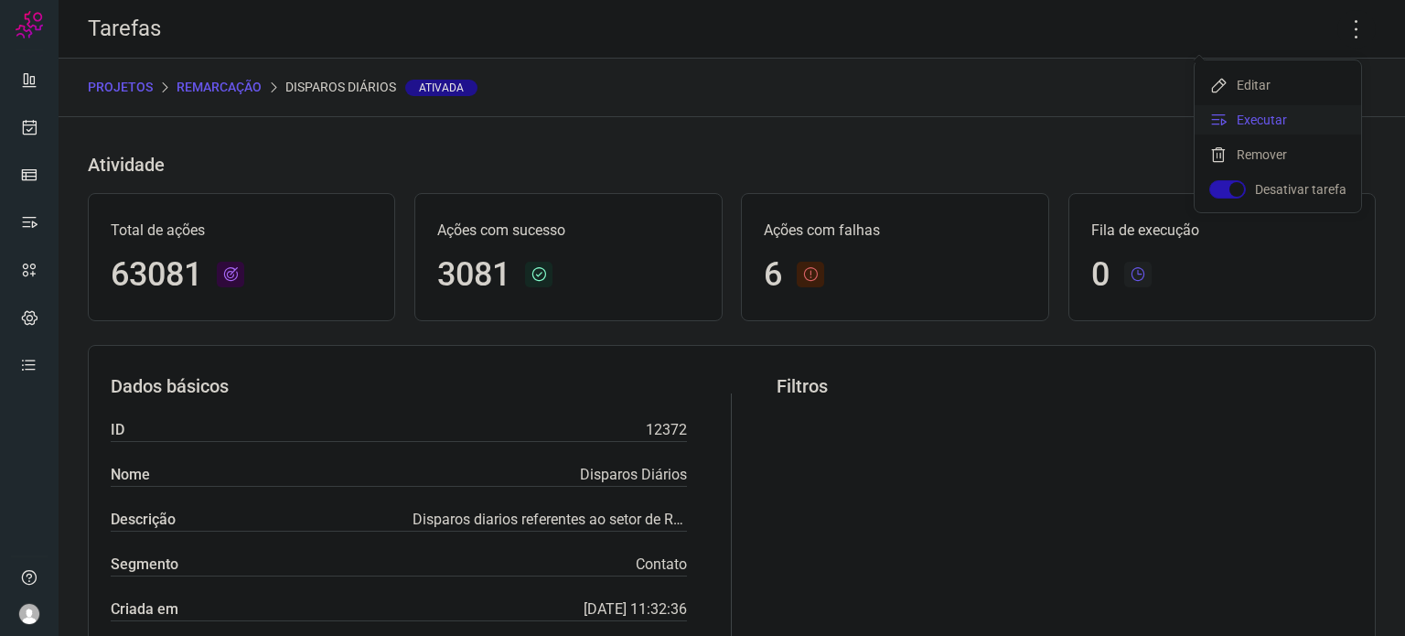
click at [1279, 124] on li "Executar" at bounding box center [1278, 119] width 166 height 29
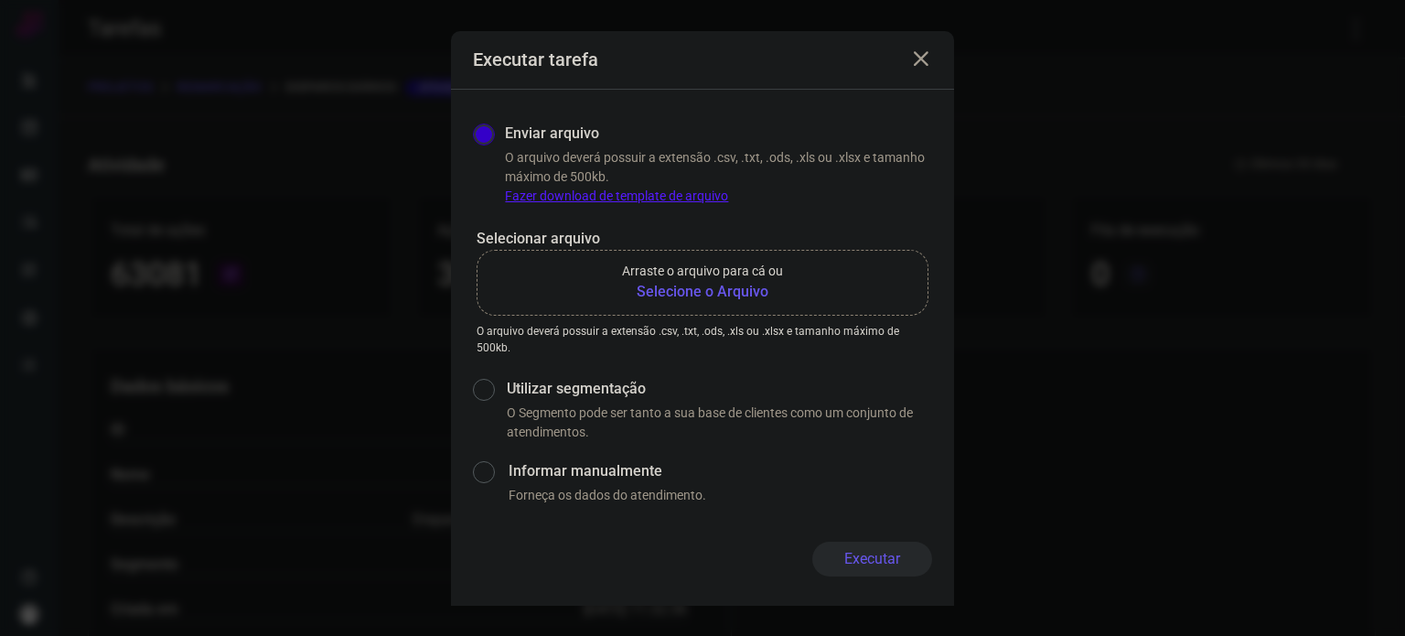
click at [771, 285] on b "Selecione o Arquivo" at bounding box center [702, 292] width 161 height 22
click at [0, 0] on input "Arraste o arquivo para cá ou Selecione o Arquivo" at bounding box center [0, 0] width 0 height 0
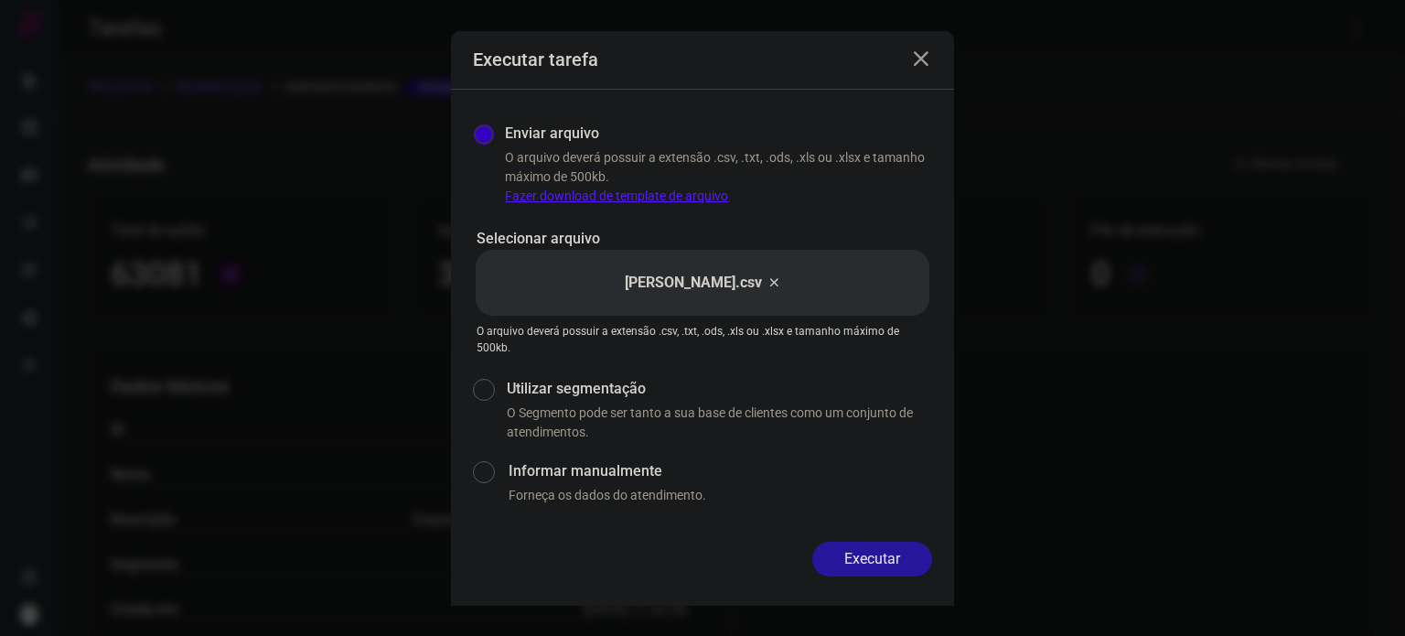
click at [866, 555] on button "Executar" at bounding box center [872, 559] width 120 height 35
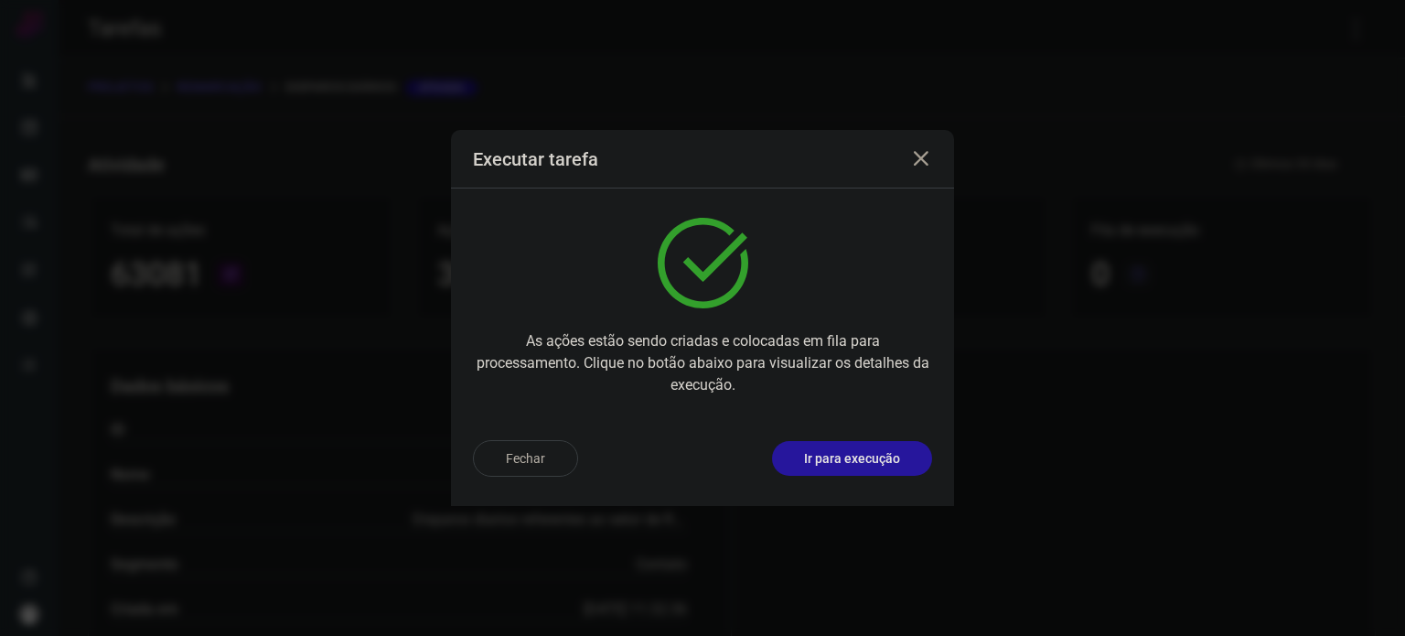
click at [875, 457] on p "Ir para execução" at bounding box center [852, 458] width 96 height 19
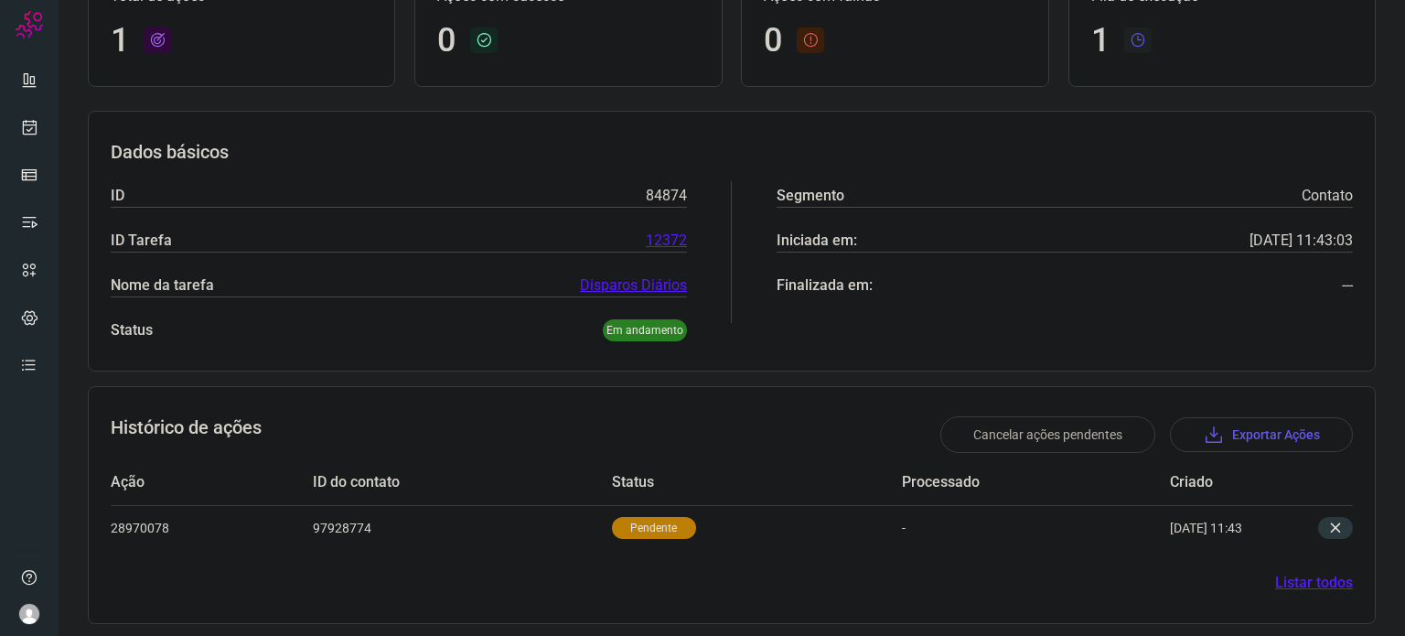
scroll to position [164, 0]
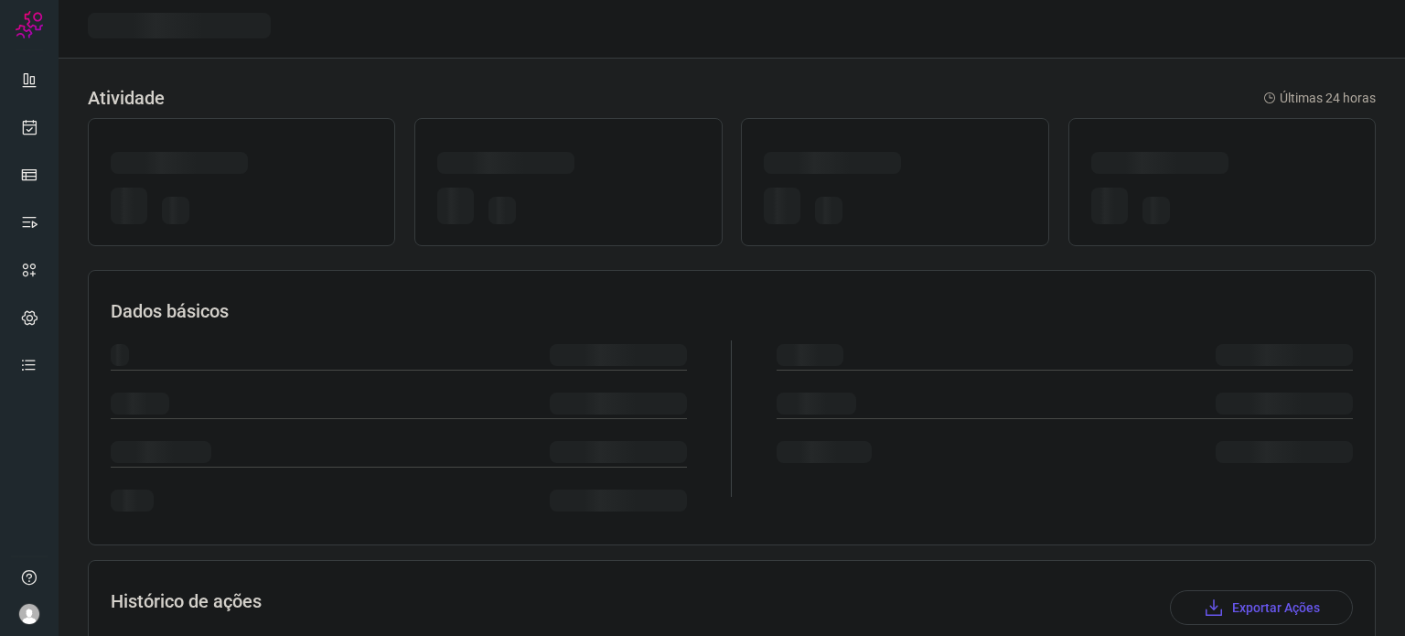
scroll to position [162, 0]
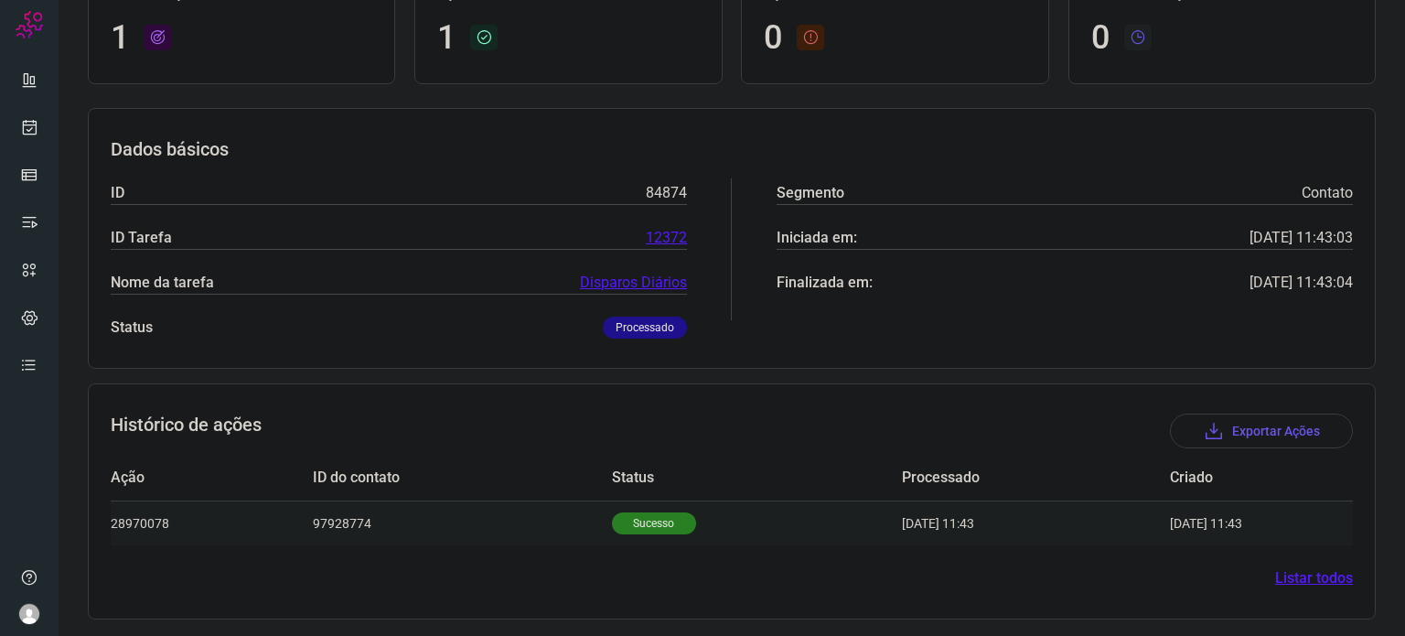
click at [615, 522] on p "Sucesso" at bounding box center [654, 523] width 84 height 22
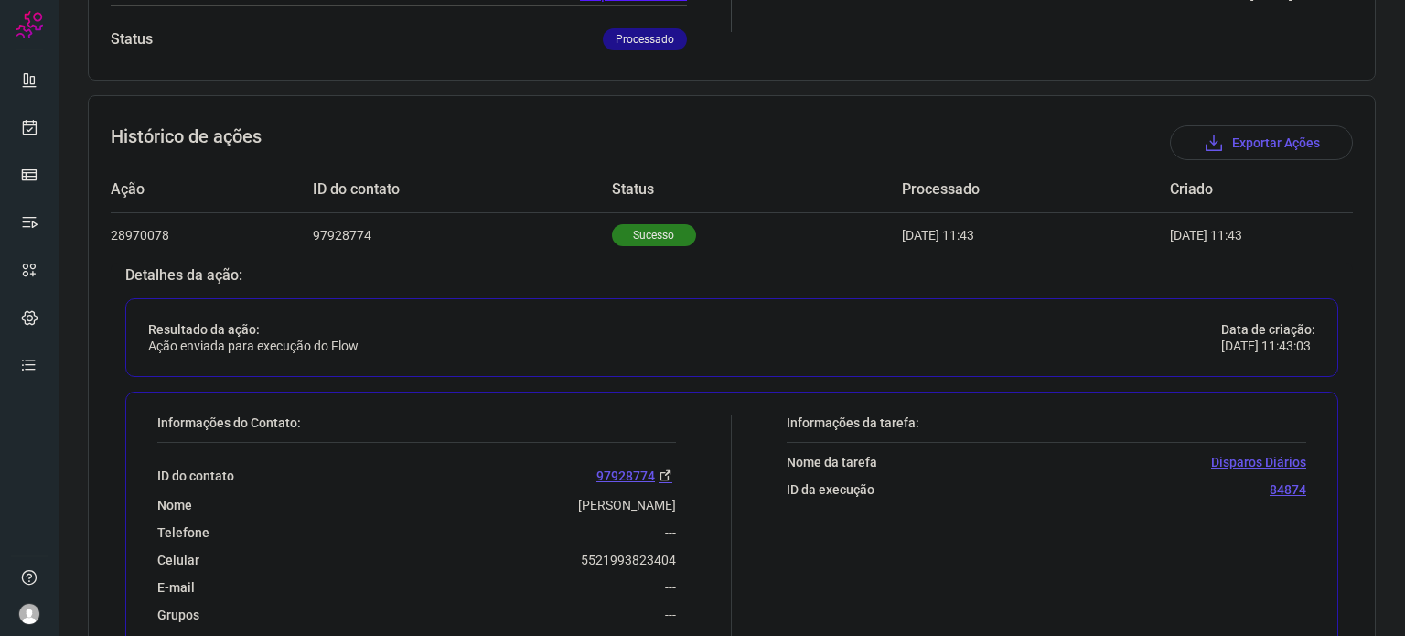
scroll to position [605, 0]
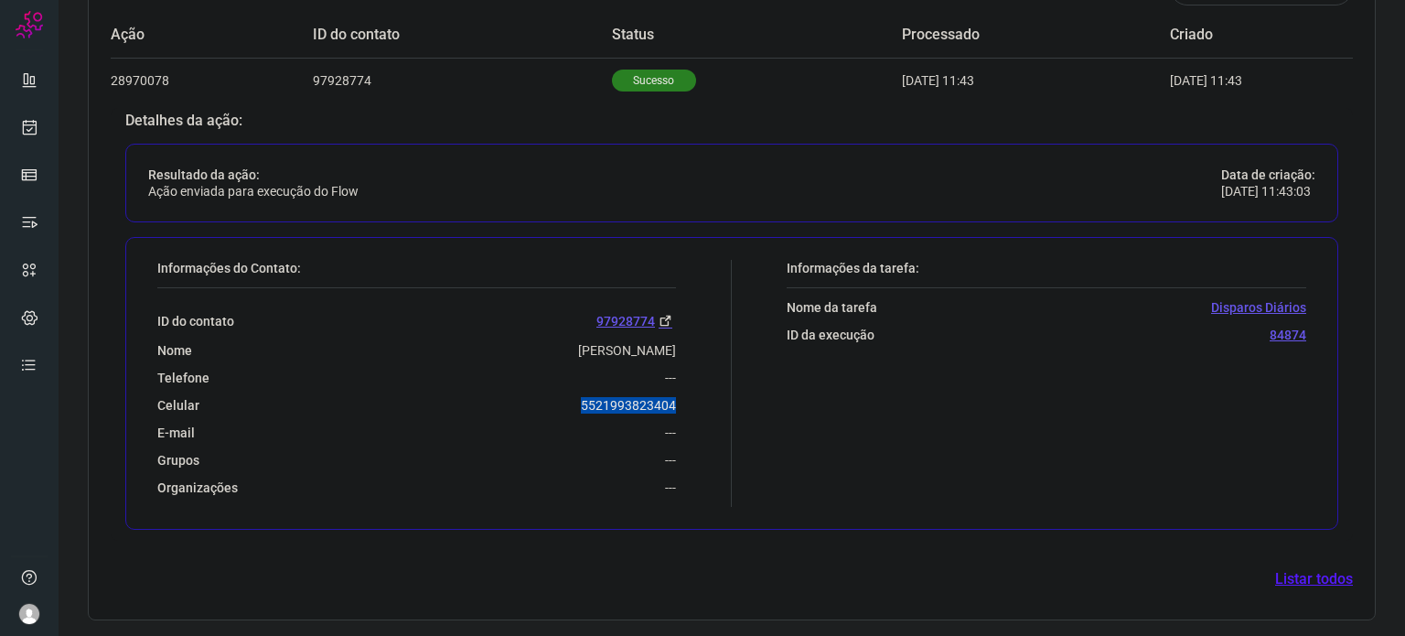
drag, startPoint x: 577, startPoint y: 406, endPoint x: 688, endPoint y: 404, distance: 110.7
click at [688, 404] on div "Informações do Contato: ID do contato 97928774 Nome Palmira Cardoso Marmello Te…" at bounding box center [440, 383] width 584 height 247
copy p "5521993823404"
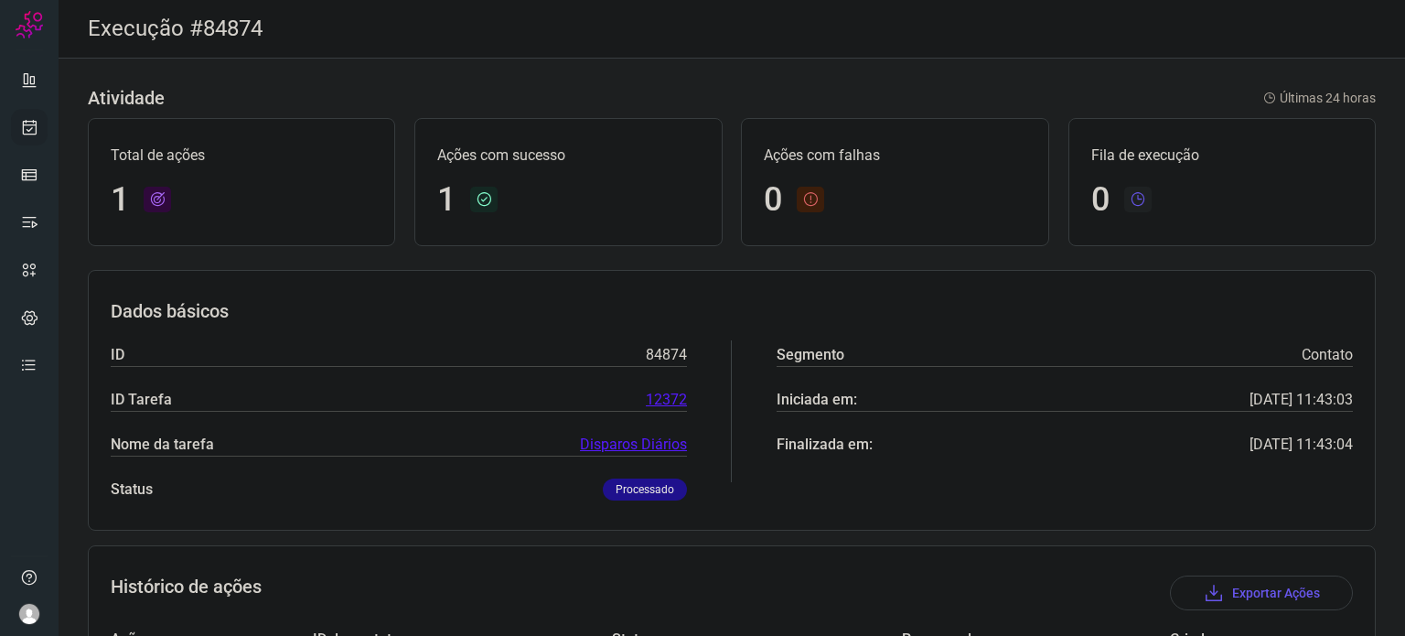
click at [18, 144] on ul at bounding box center [29, 227] width 37 height 333
click at [22, 123] on icon at bounding box center [29, 127] width 19 height 18
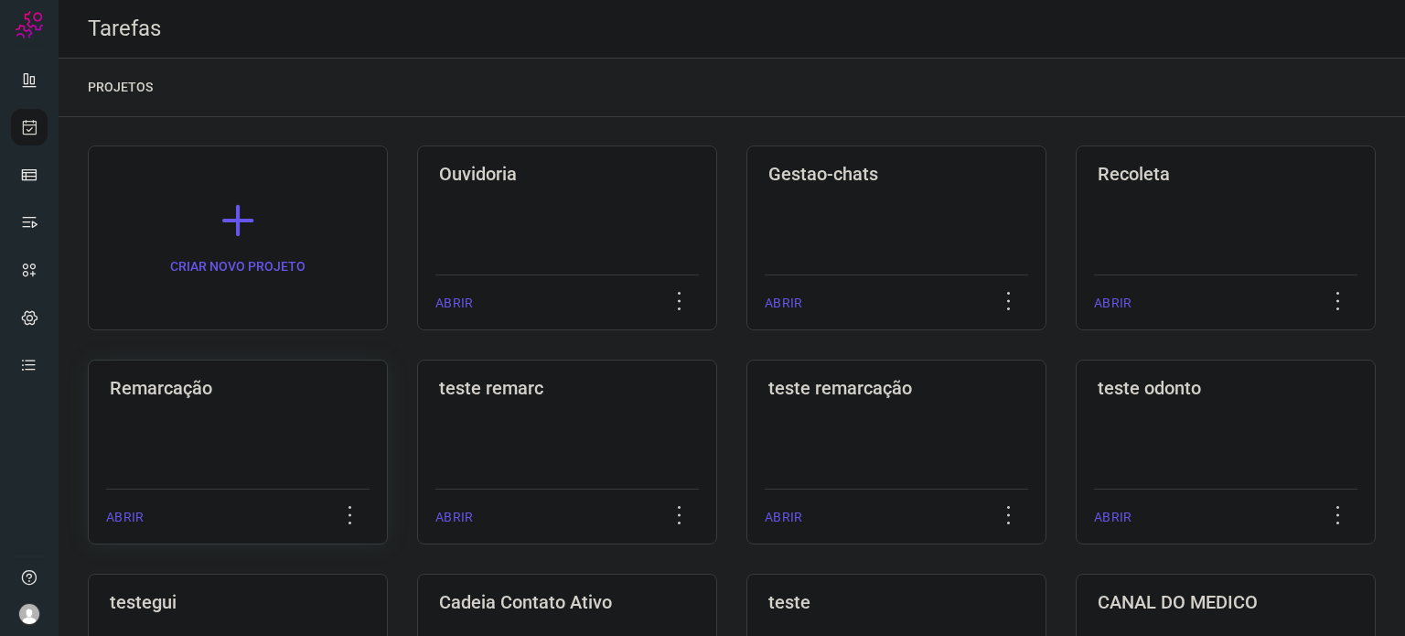
click at [314, 426] on div "Remarcação ABRIR" at bounding box center [238, 452] width 300 height 185
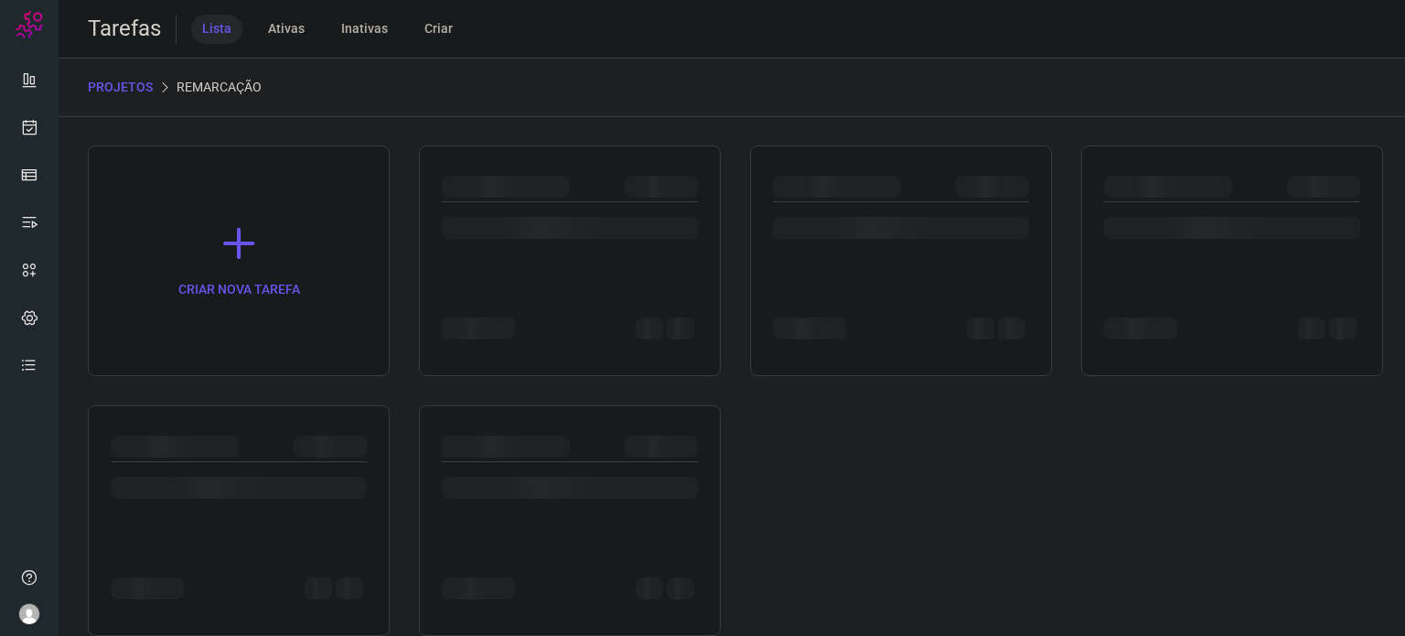
click at [314, 422] on div at bounding box center [239, 520] width 302 height 231
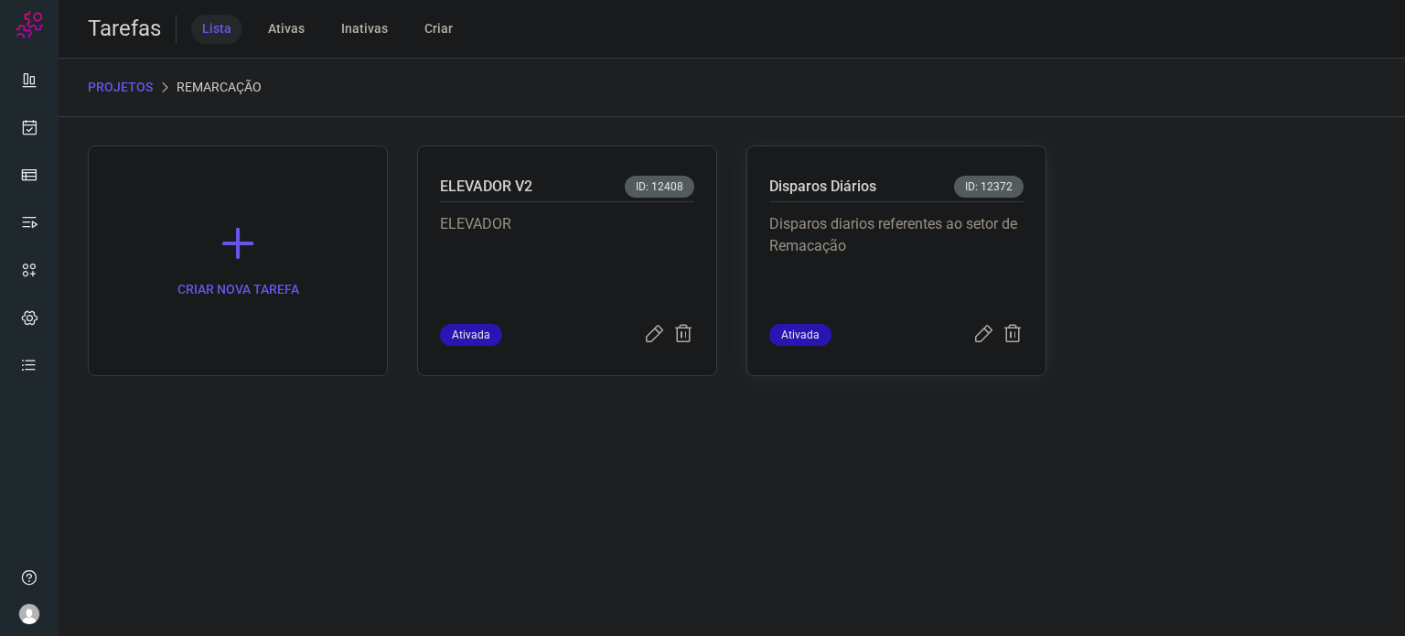
click at [868, 186] on p "Disparos Diários" at bounding box center [822, 187] width 107 height 22
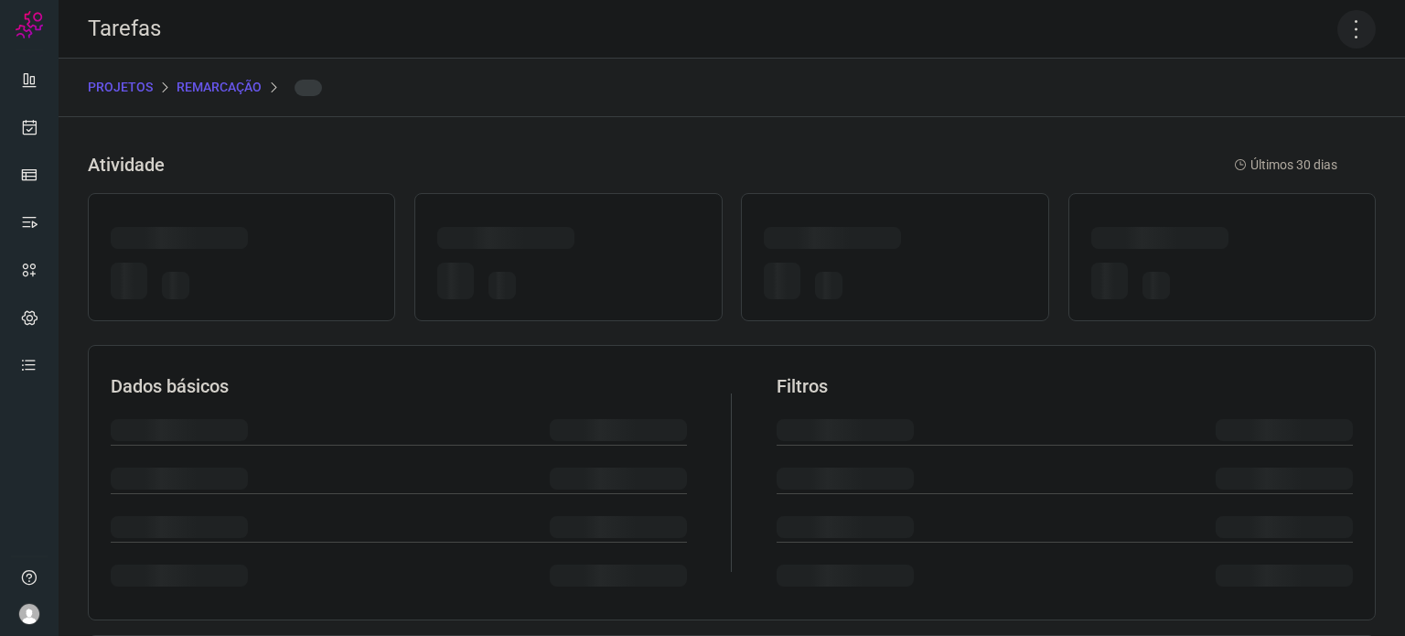
click at [1350, 23] on icon at bounding box center [1356, 29] width 38 height 38
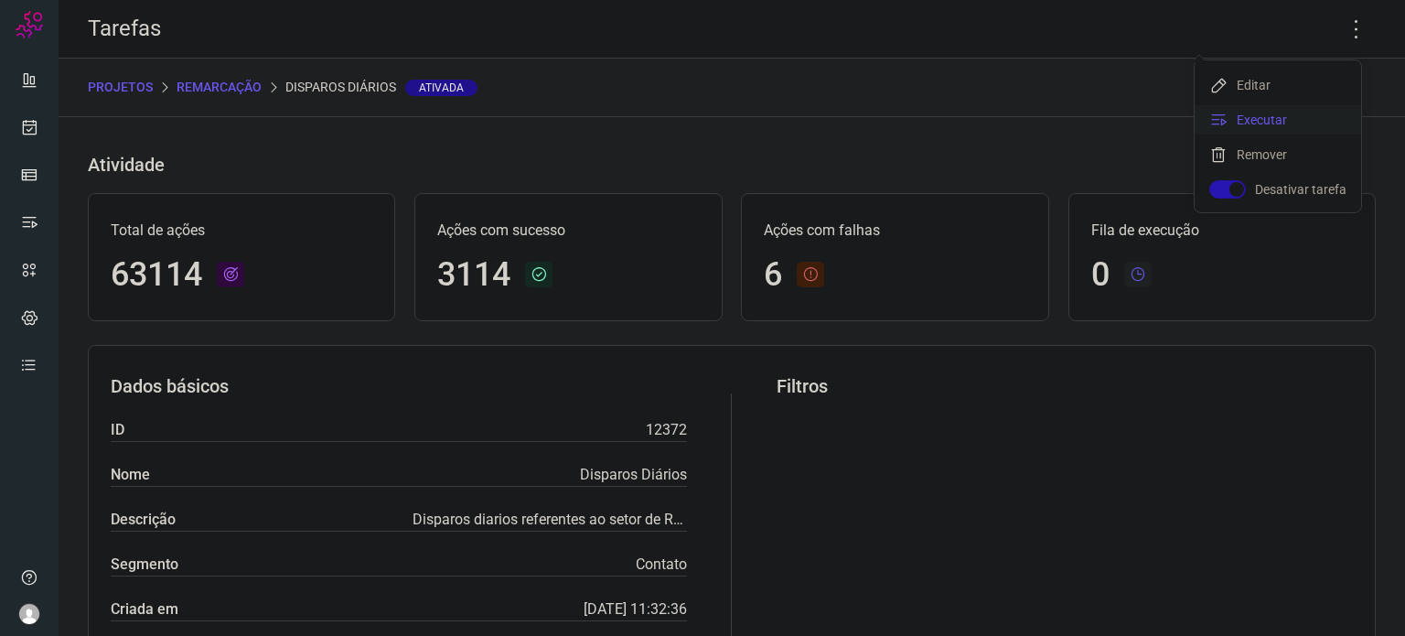
drag, startPoint x: 1285, startPoint y: 127, endPoint x: 1273, endPoint y: 126, distance: 11.9
click at [1285, 127] on li "Executar" at bounding box center [1278, 119] width 166 height 29
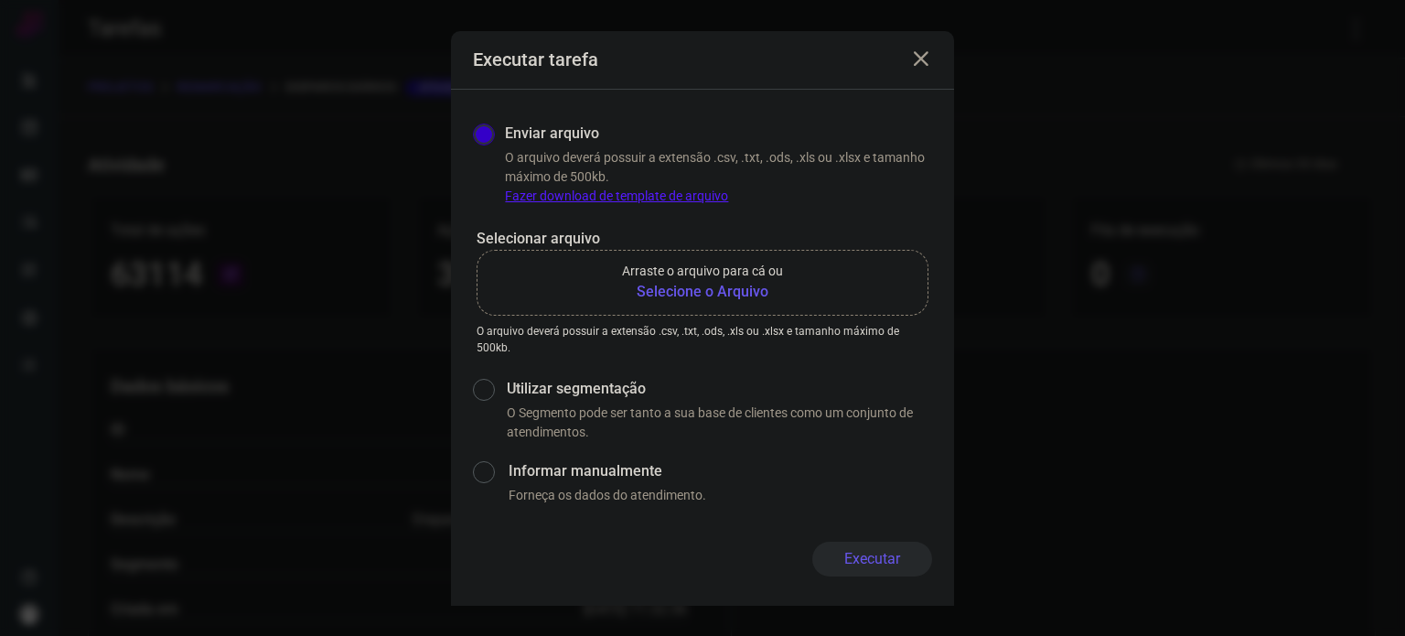
click at [698, 297] on b "Selecione o Arquivo" at bounding box center [702, 292] width 161 height 22
click at [0, 0] on input "Arraste o arquivo para cá ou Selecione o Arquivo" at bounding box center [0, 0] width 0 height 0
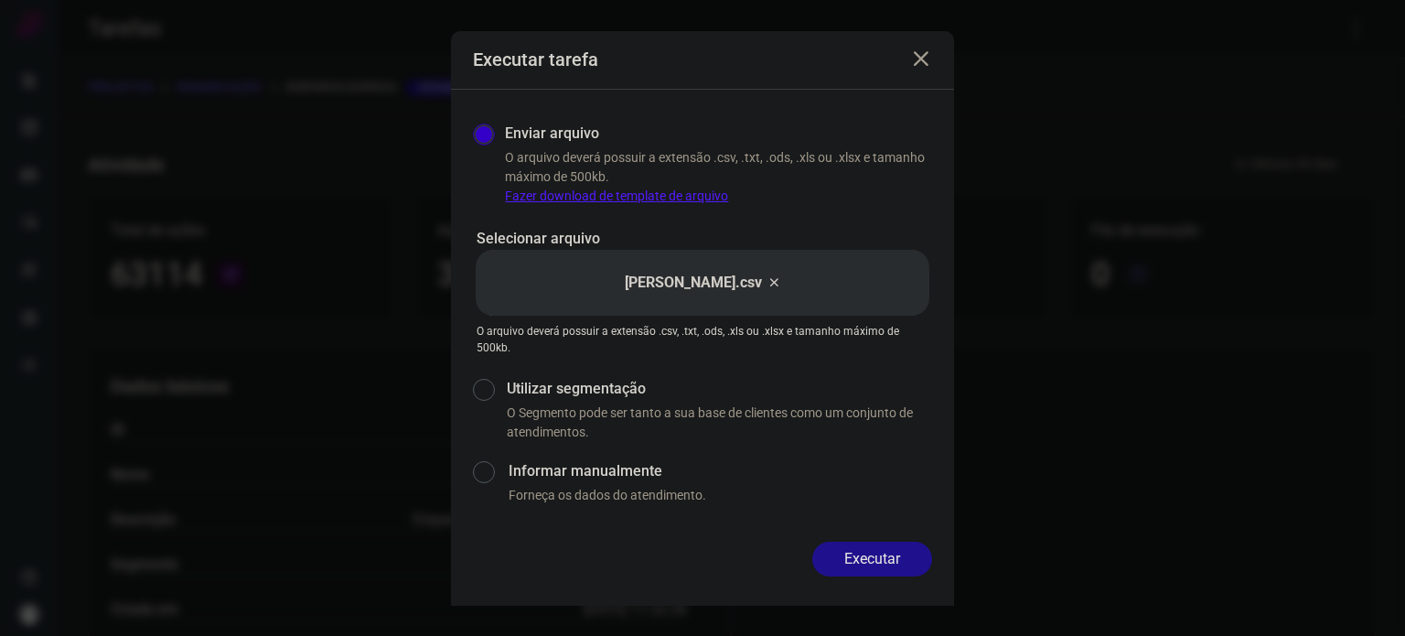
click at [875, 552] on button "Executar" at bounding box center [872, 559] width 120 height 35
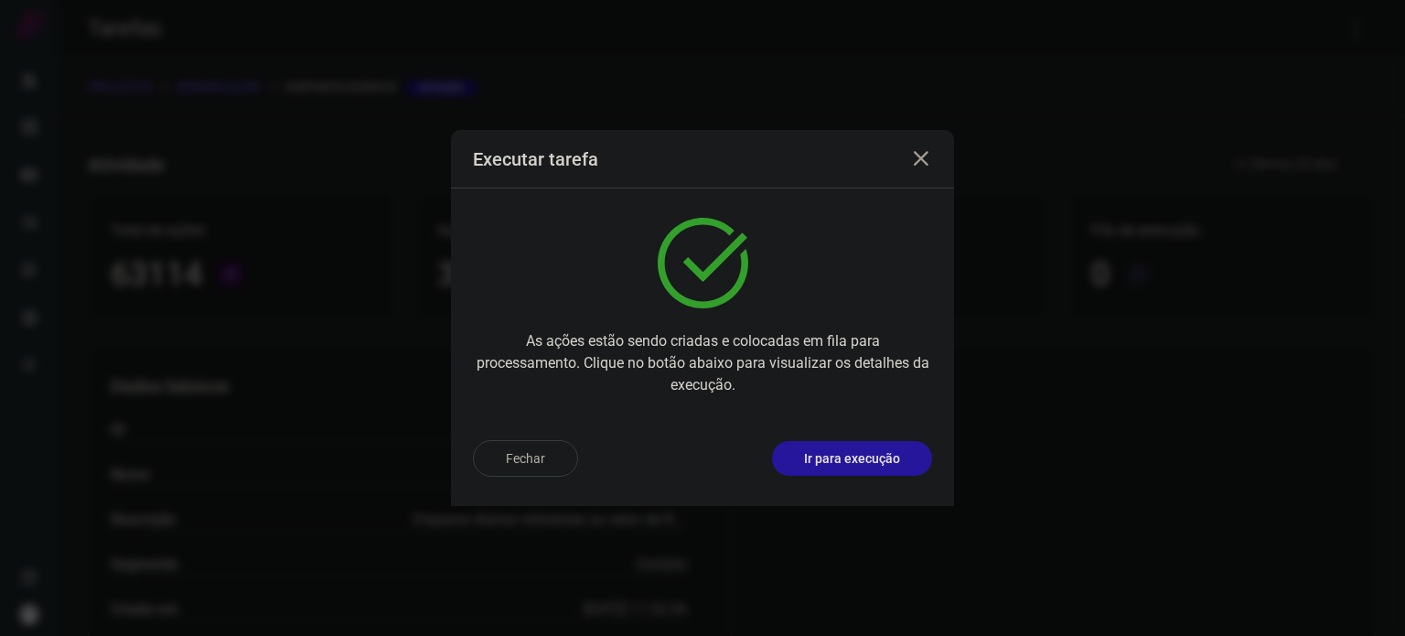
drag, startPoint x: 862, startPoint y: 467, endPoint x: 852, endPoint y: 468, distance: 10.2
click at [852, 468] on button "Ir para execução" at bounding box center [852, 458] width 160 height 35
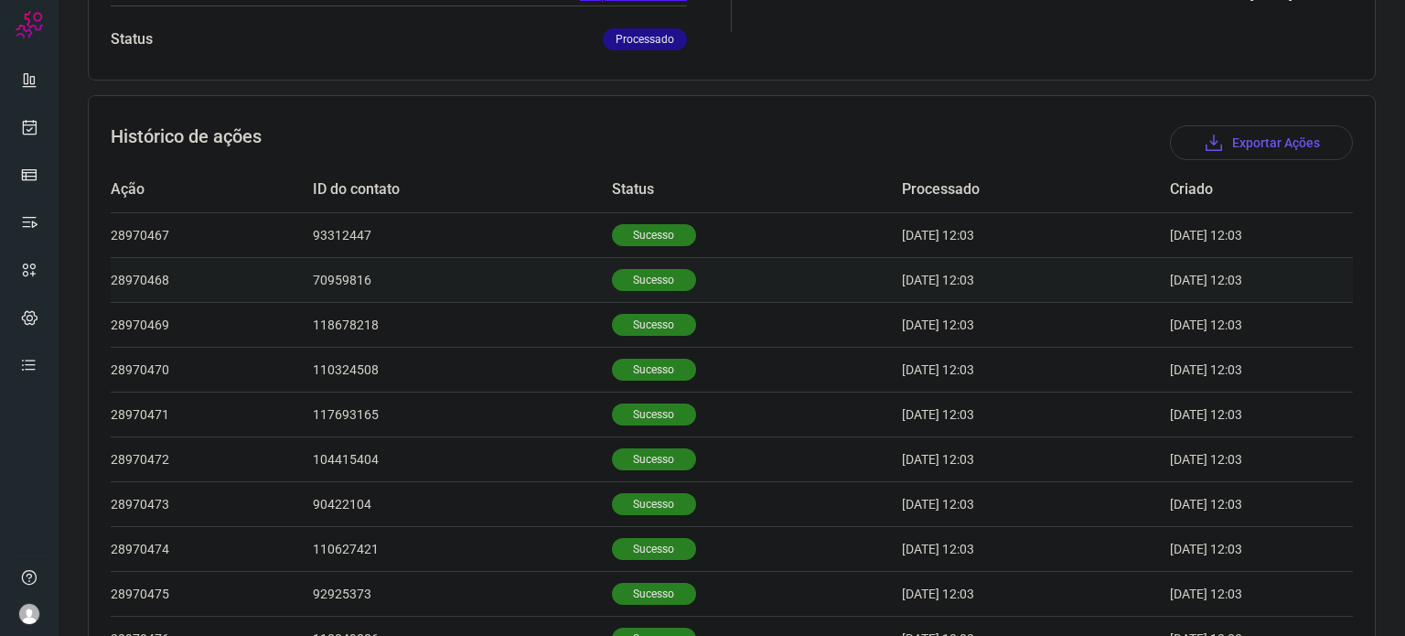
scroll to position [457, 0]
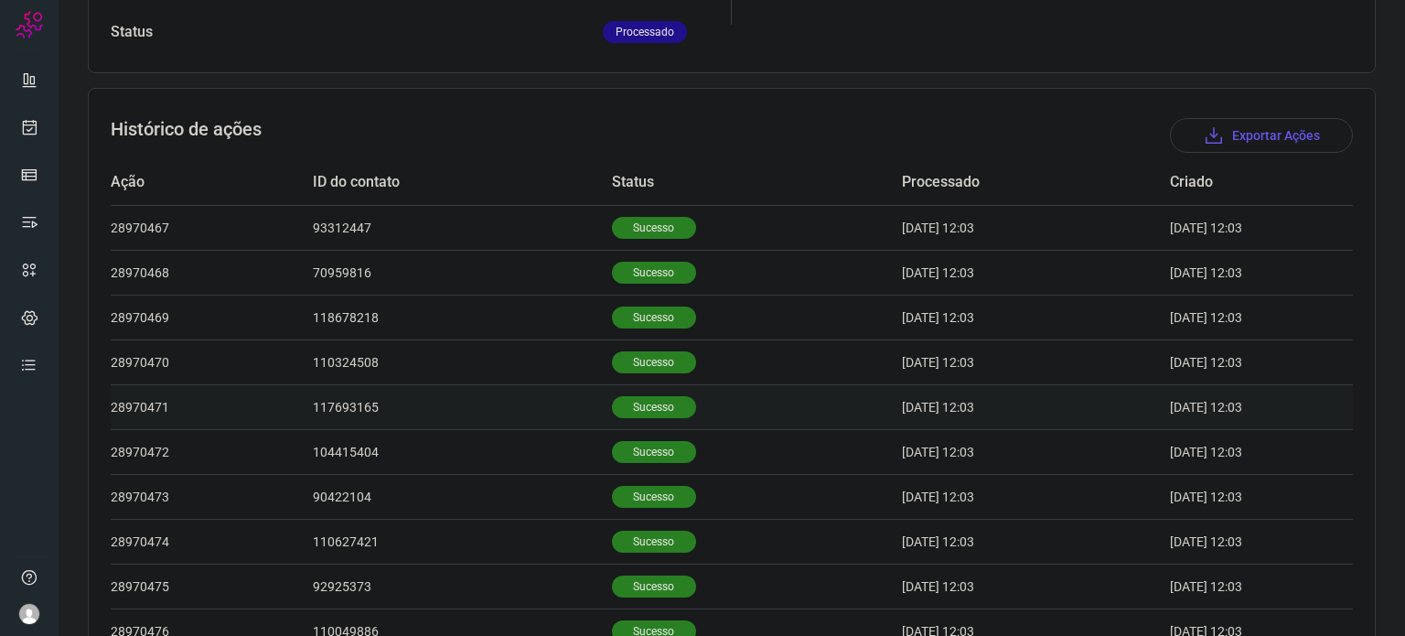
click at [618, 404] on p "Sucesso" at bounding box center [654, 407] width 84 height 22
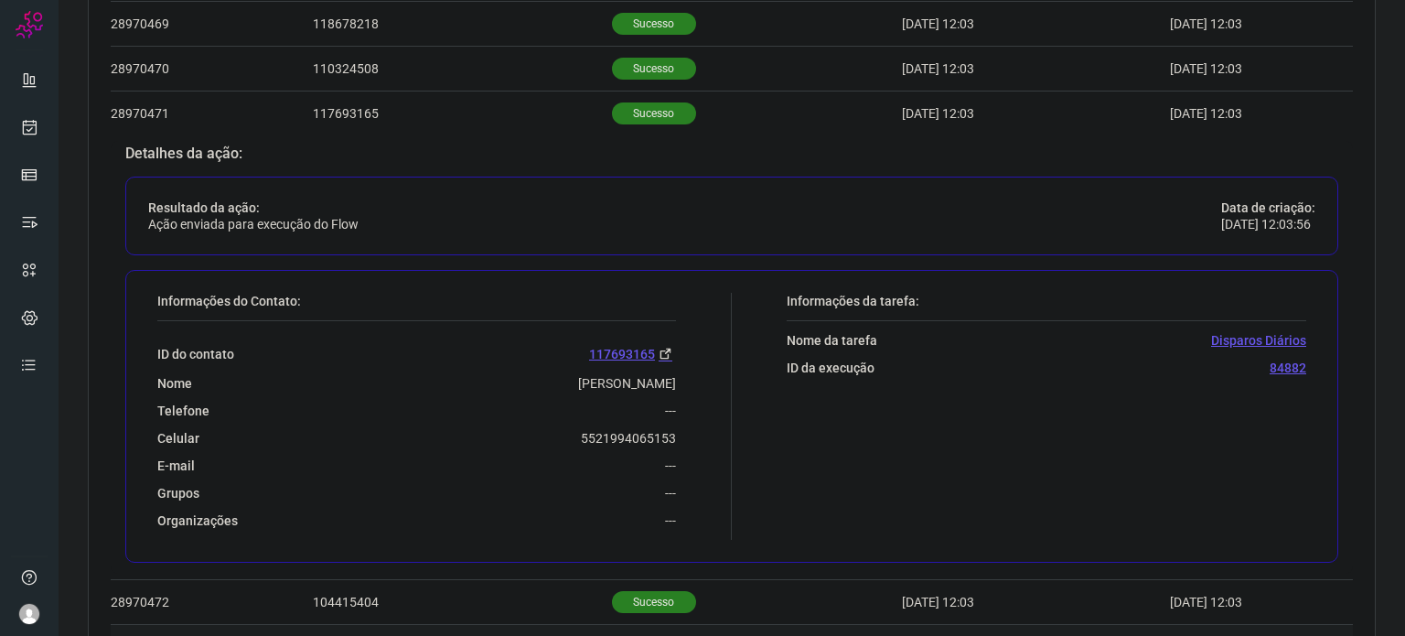
scroll to position [1009, 0]
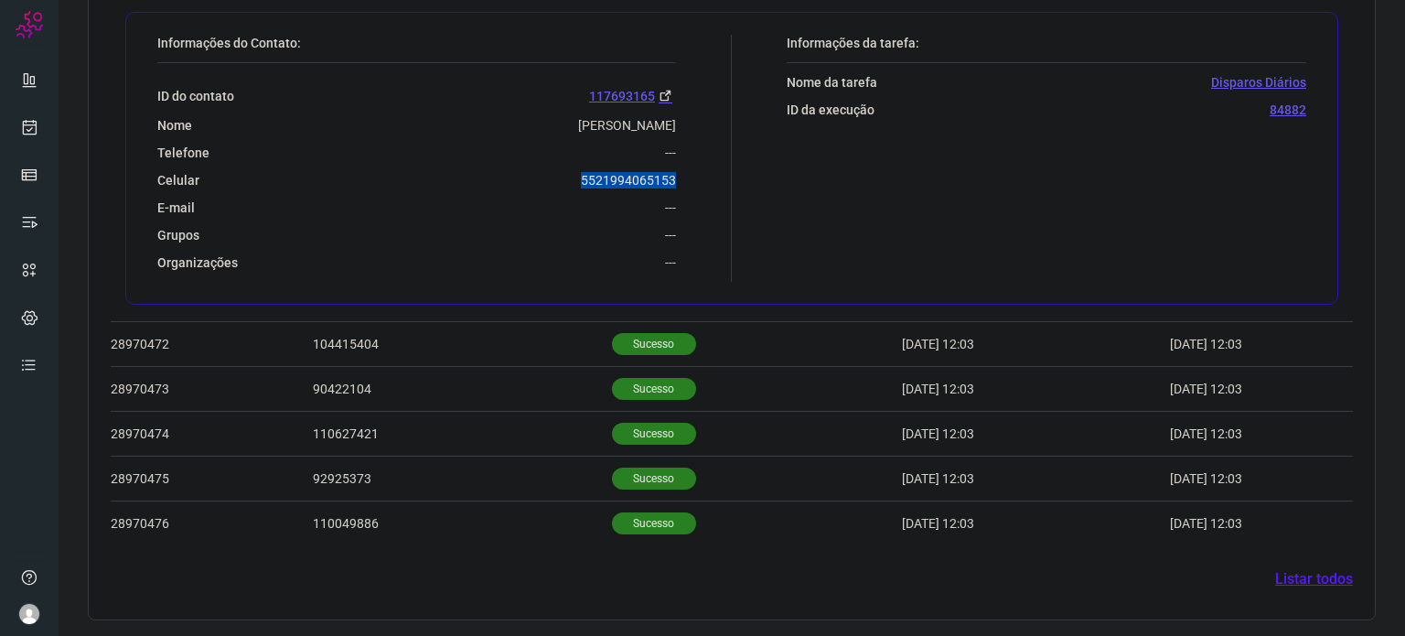
drag, startPoint x: 571, startPoint y: 181, endPoint x: 680, endPoint y: 182, distance: 108.9
click at [680, 182] on div "Informações do Contato: ID do contato 117693165 Nome [PERSON_NAME] Telefone ---…" at bounding box center [440, 158] width 584 height 247
copy p "5521994065153"
